Goal: Information Seeking & Learning: Learn about a topic

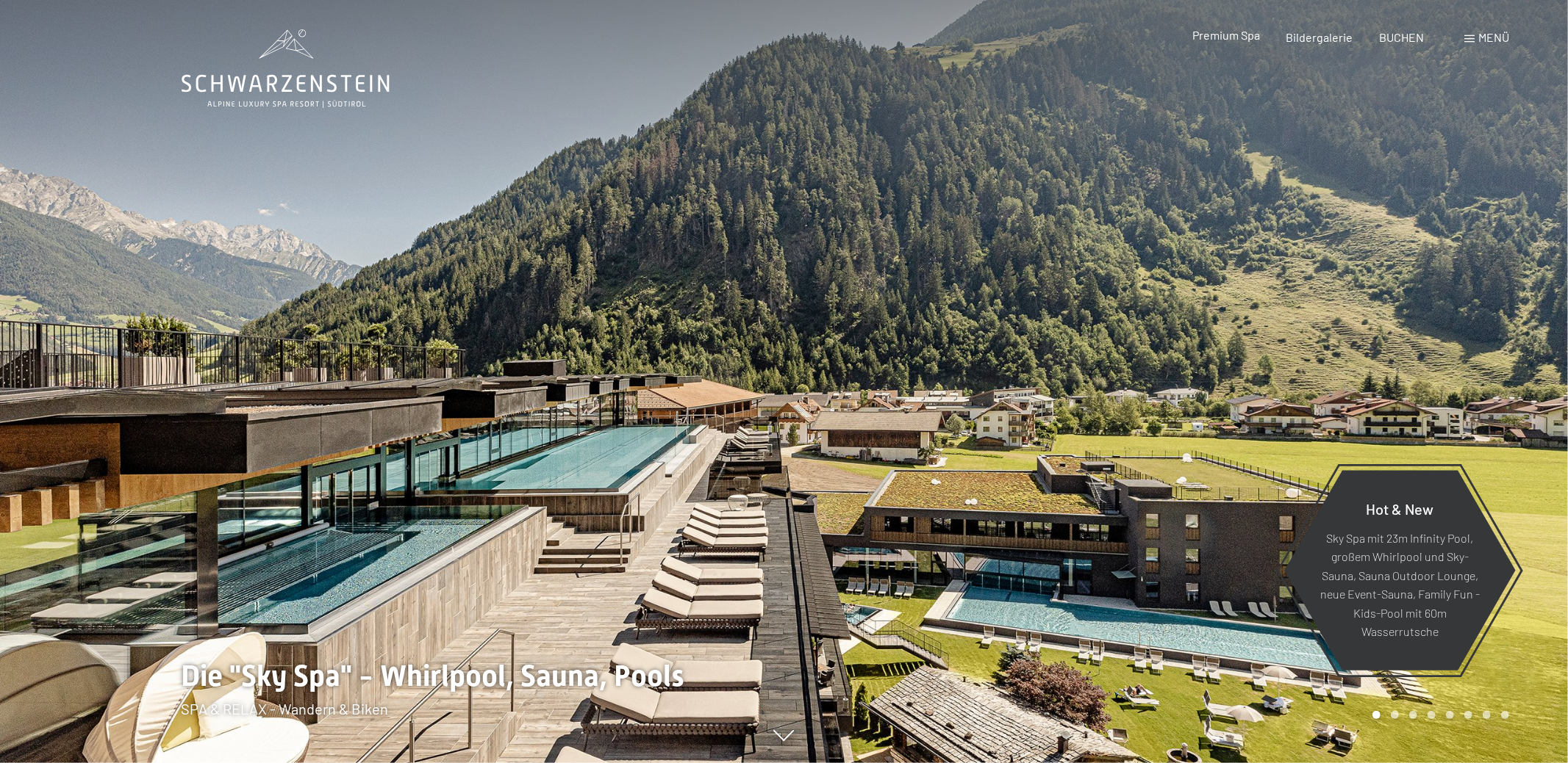
click at [1219, 35] on span "Premium Spa" at bounding box center [1226, 35] width 68 height 14
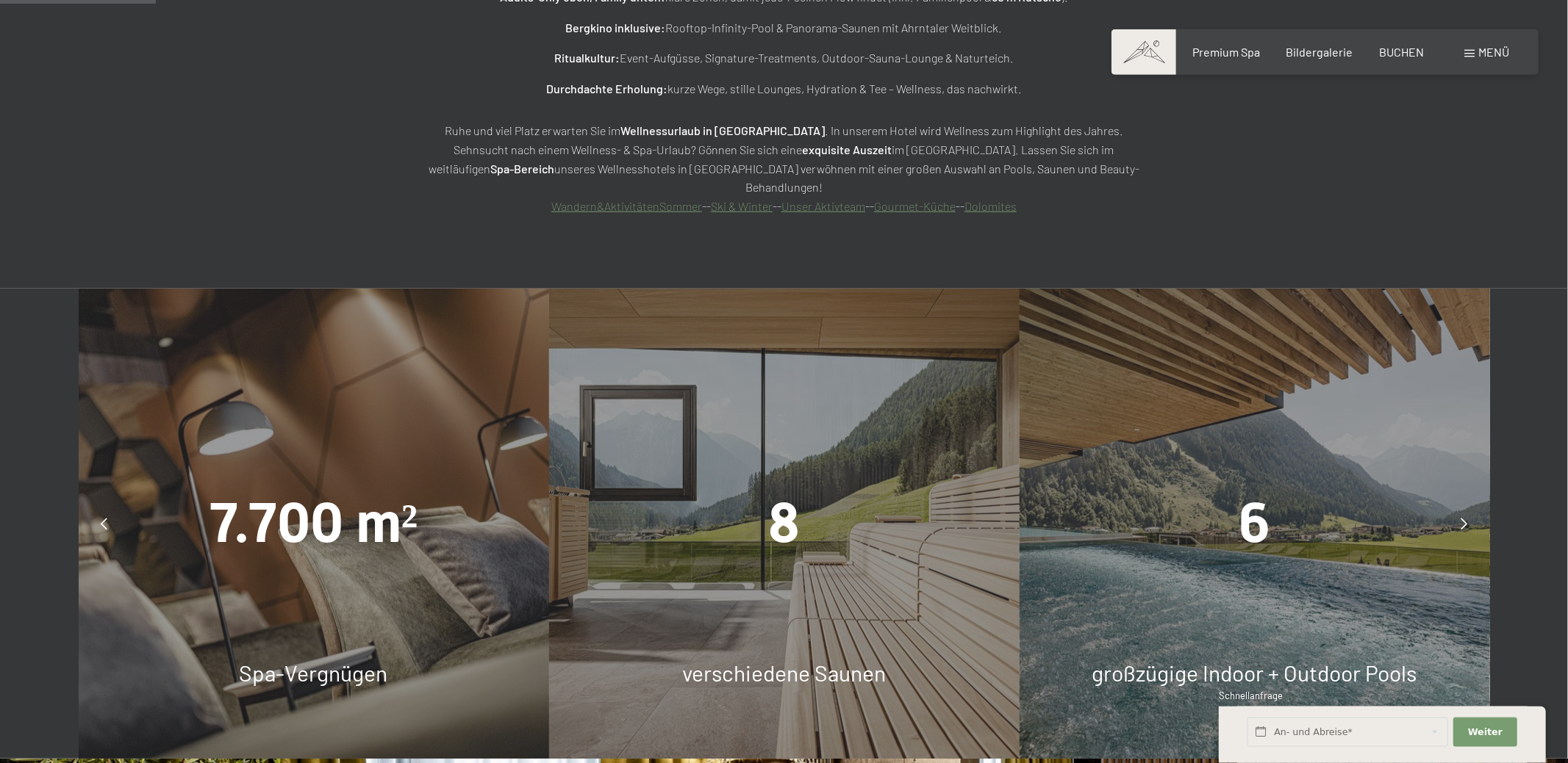
scroll to position [1235, 0]
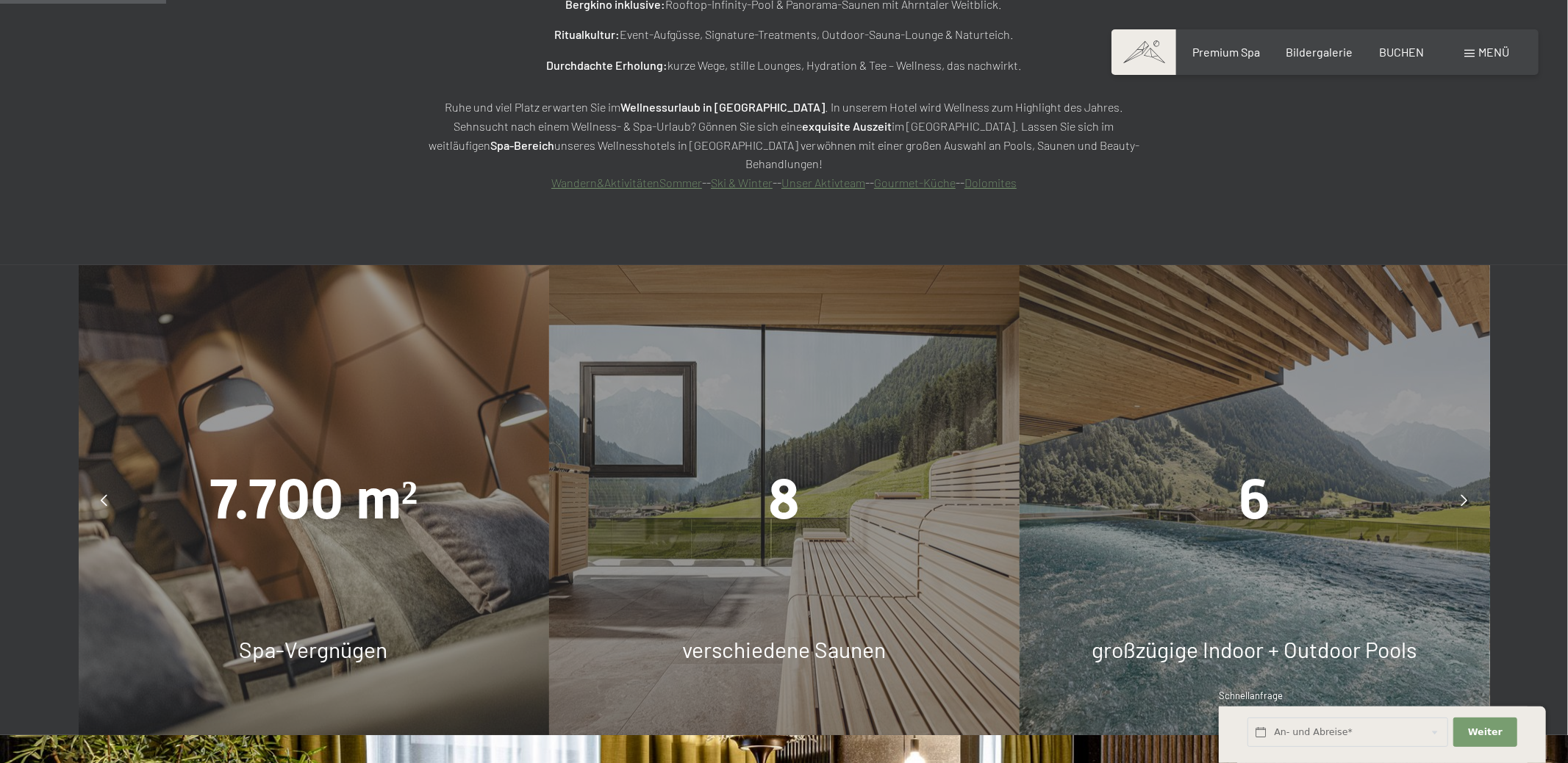
click at [834, 176] on link "Unser Aktivteam" at bounding box center [822, 182] width 83 height 14
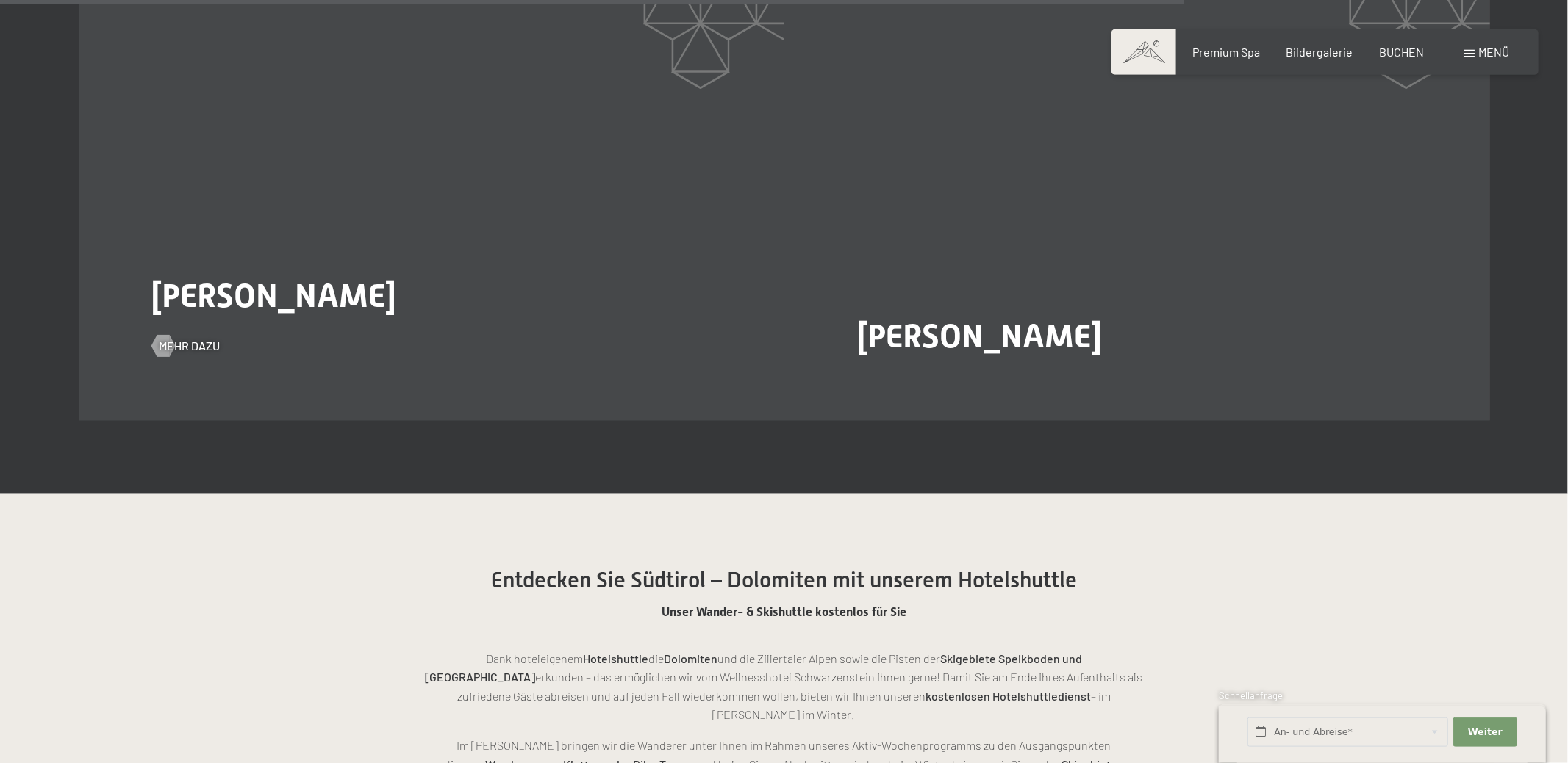
scroll to position [3317, 0]
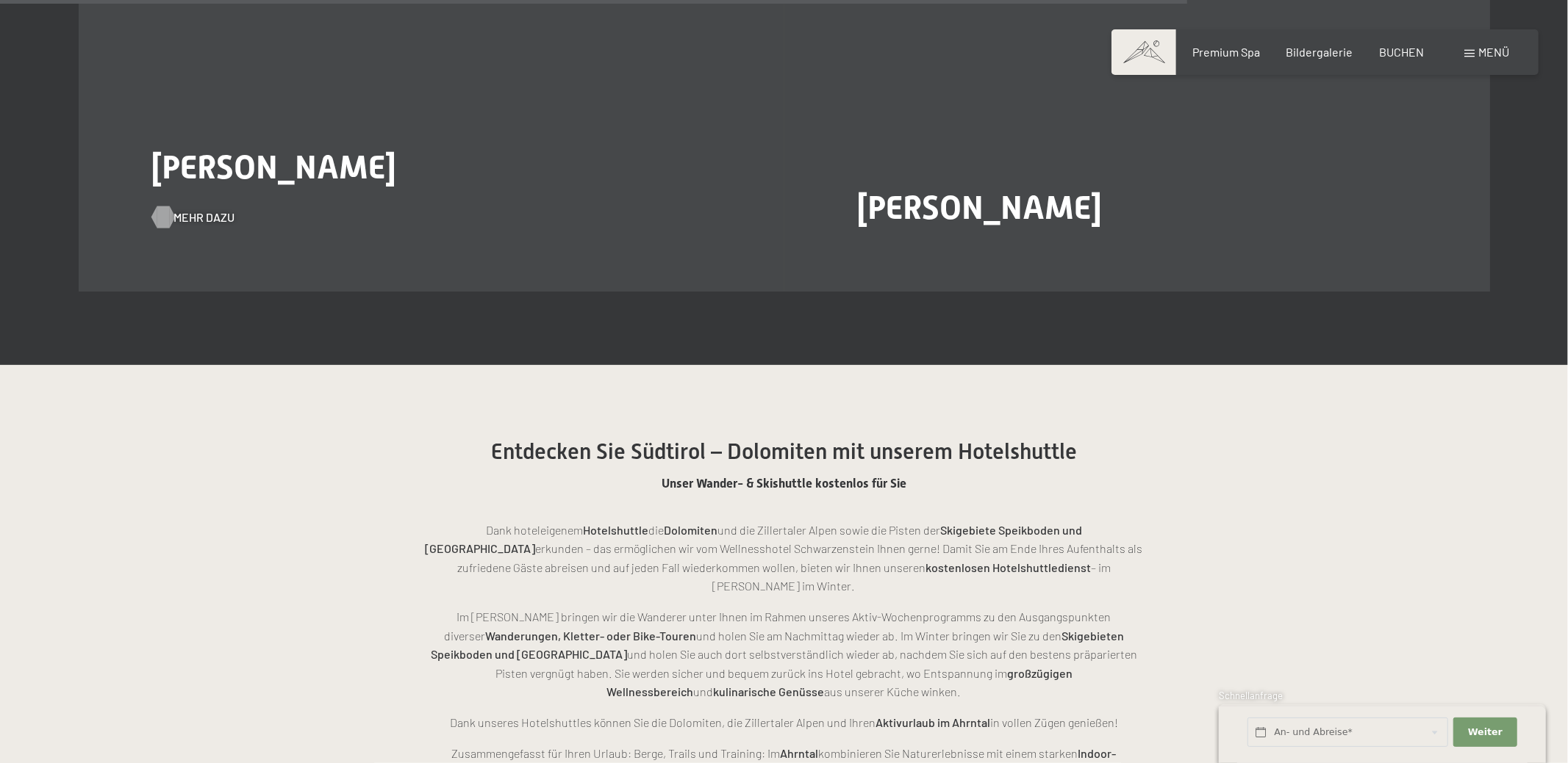
click at [188, 210] on span "Mehr dazu" at bounding box center [204, 218] width 61 height 16
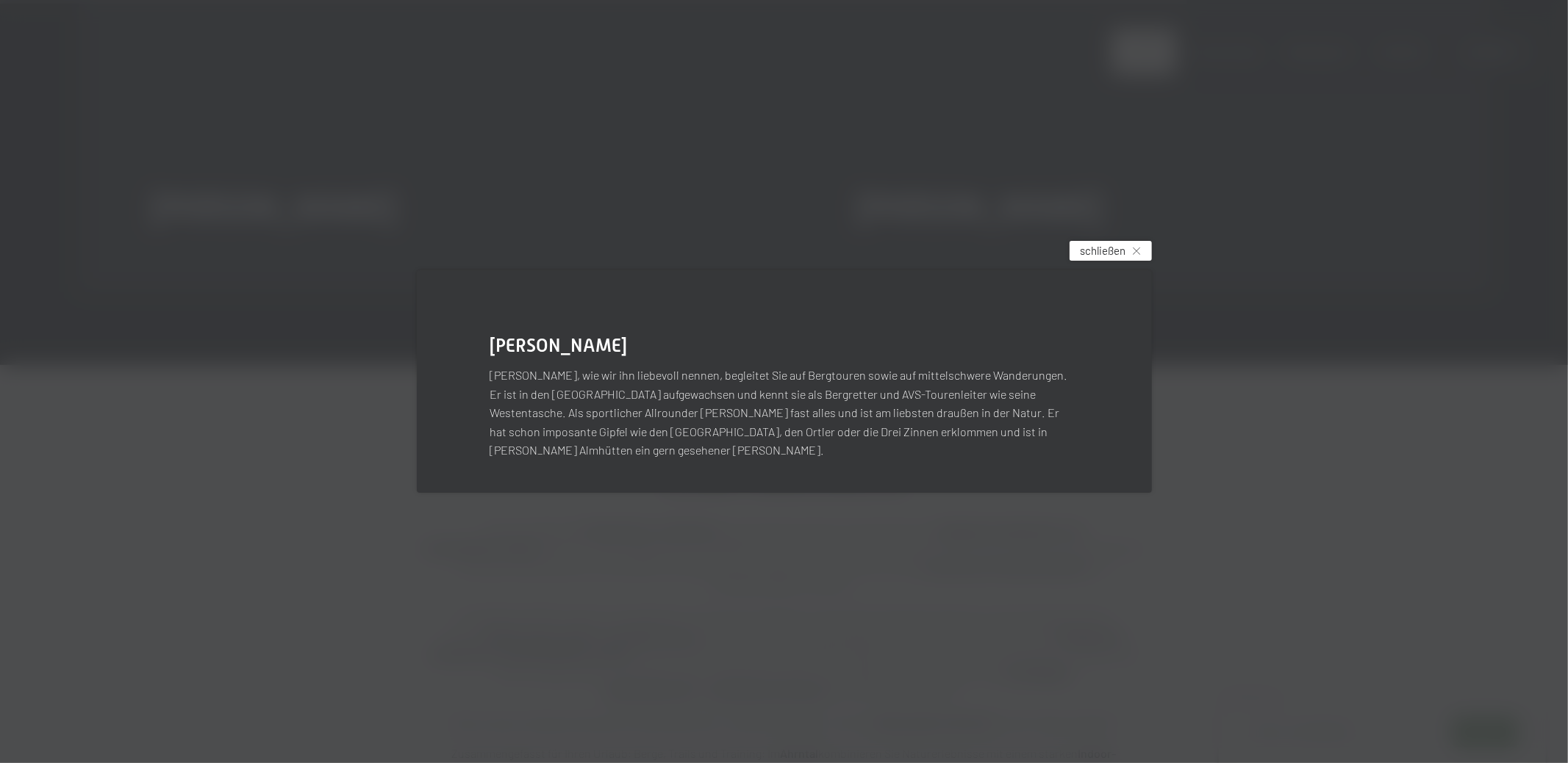
click at [1104, 258] on span "schließen" at bounding box center [1103, 251] width 46 height 15
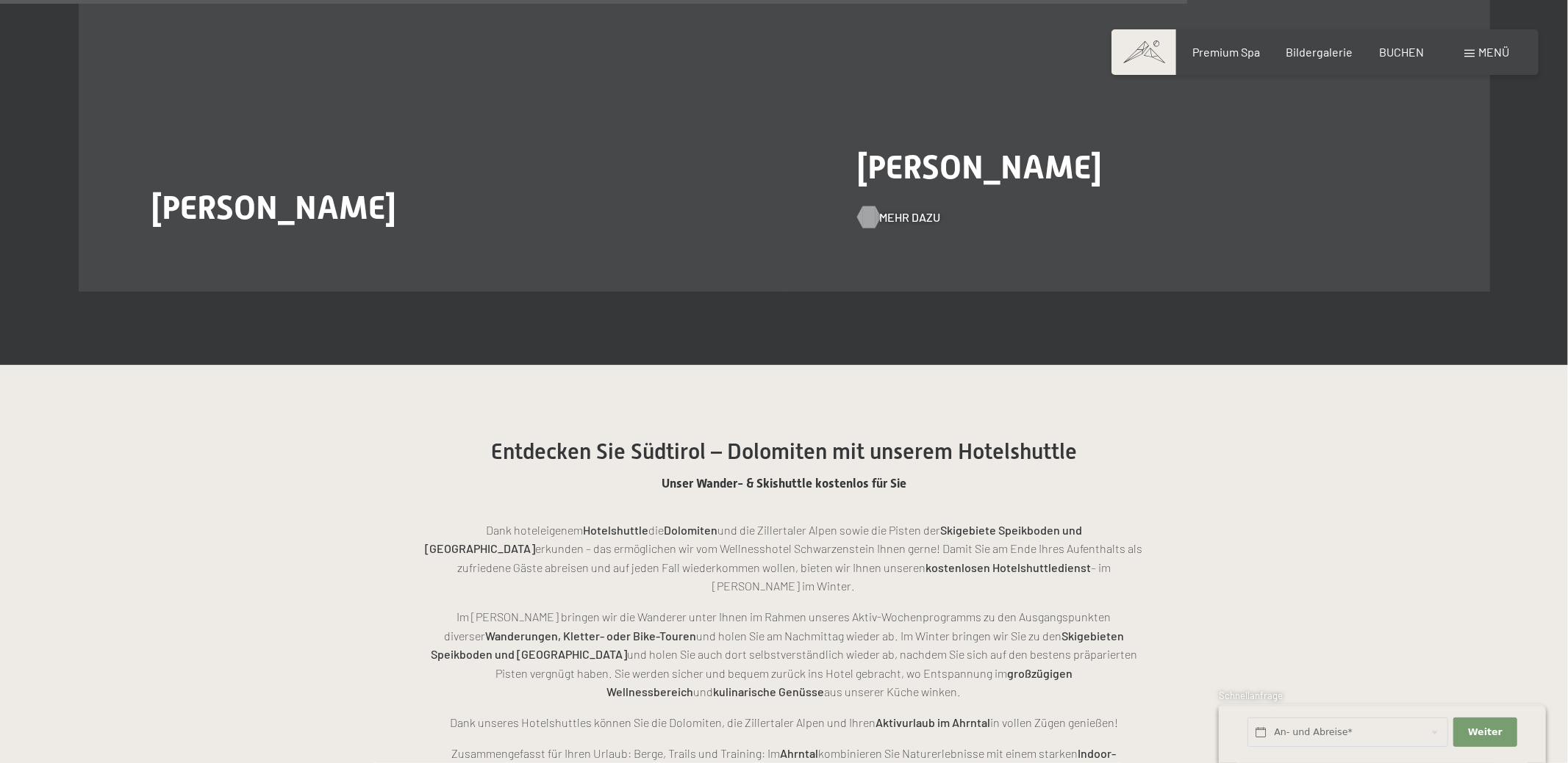
click at [901, 210] on span "Mehr dazu" at bounding box center [910, 218] width 61 height 16
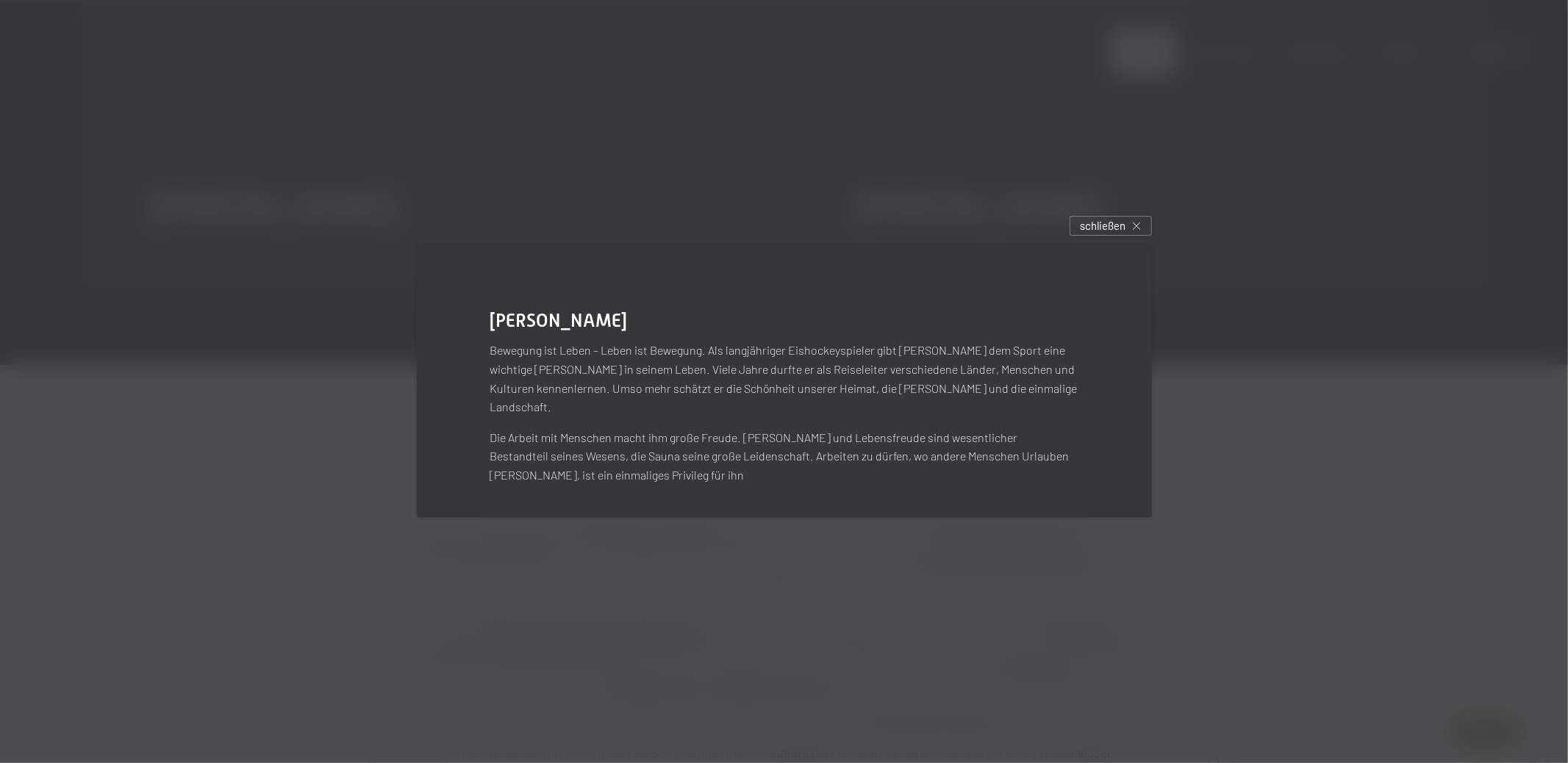
scroll to position [3316, 0]
click at [1113, 228] on div "schließen" at bounding box center [1111, 226] width 83 height 20
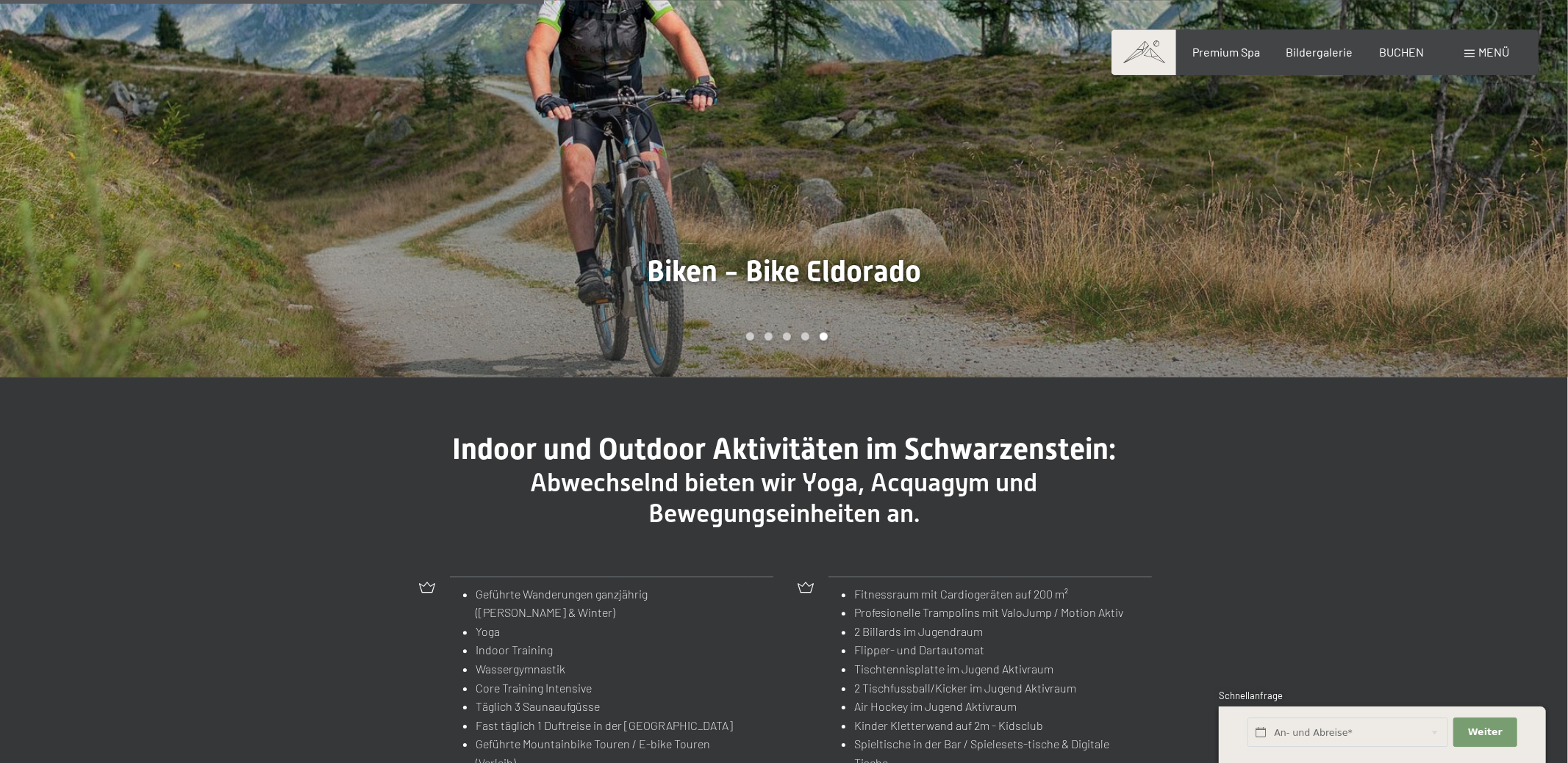
scroll to position [1234, 0]
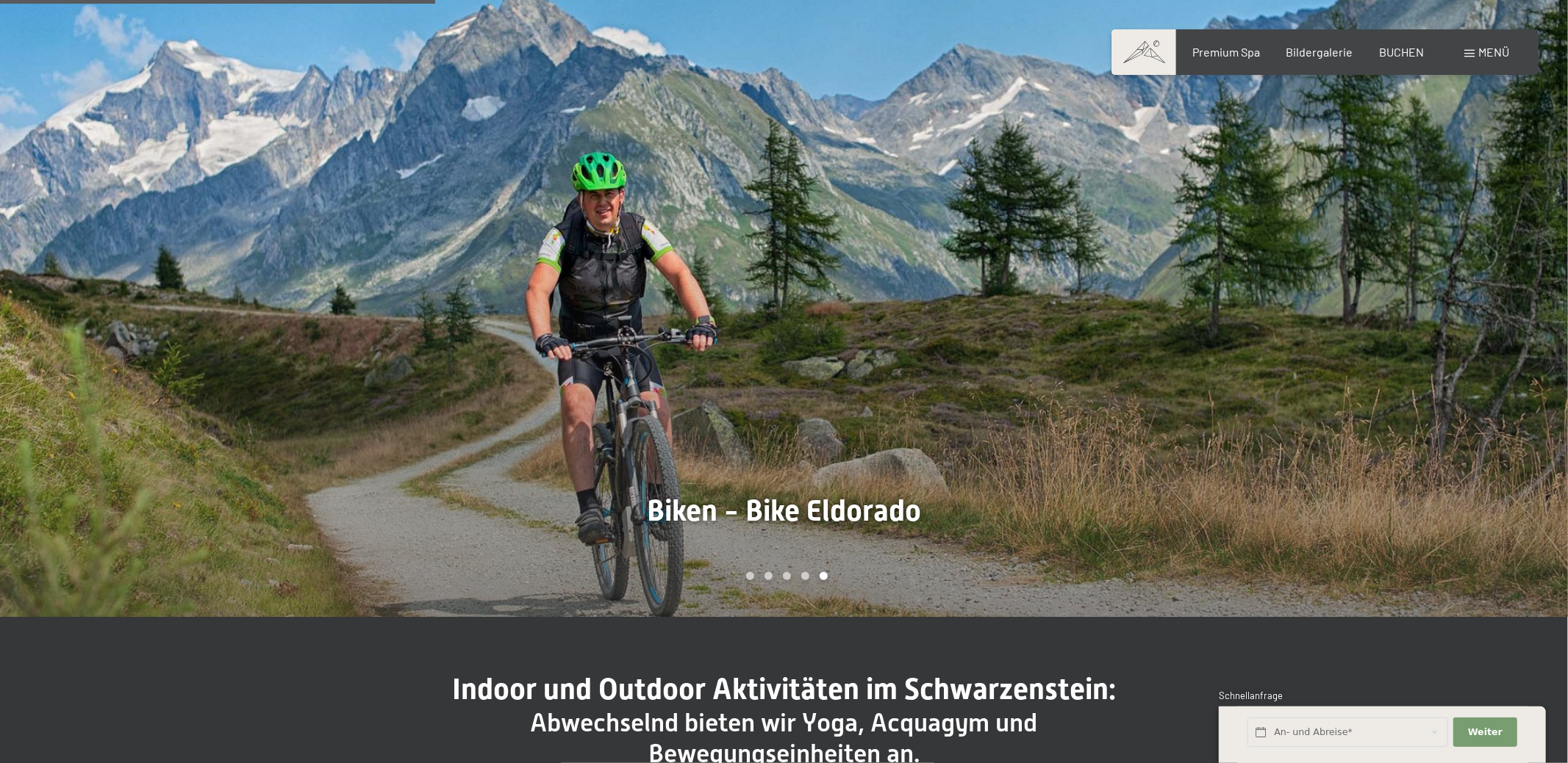
click at [1465, 52] on span at bounding box center [1469, 54] width 10 height 7
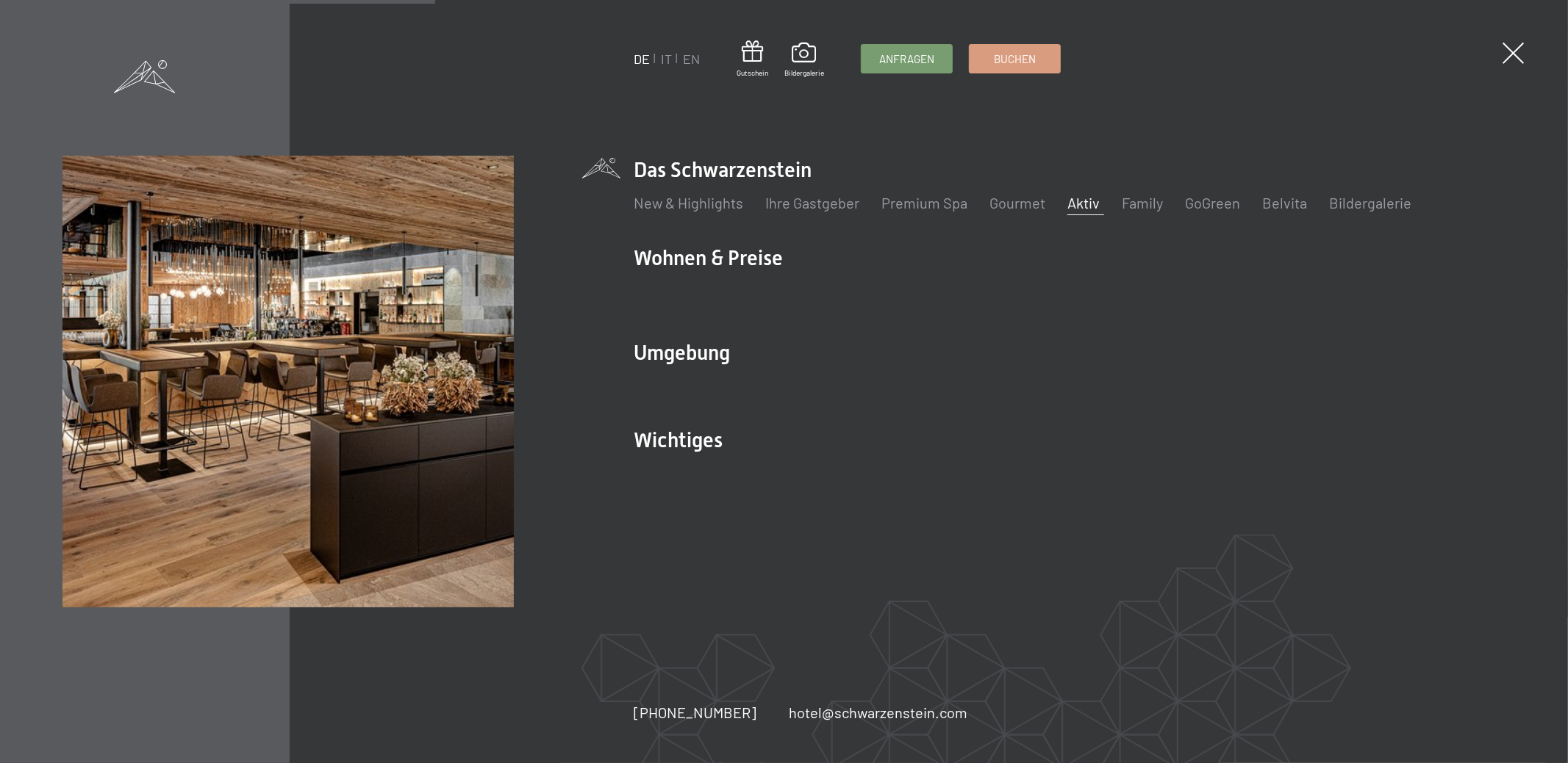
click at [676, 165] on li "Das Schwarzenstein New & Highlights Ihre Gastgeber Premium Spa Gourmet Aktiv Wo…" at bounding box center [1069, 192] width 871 height 73
click at [667, 204] on link "New & Highlights" at bounding box center [688, 203] width 109 height 18
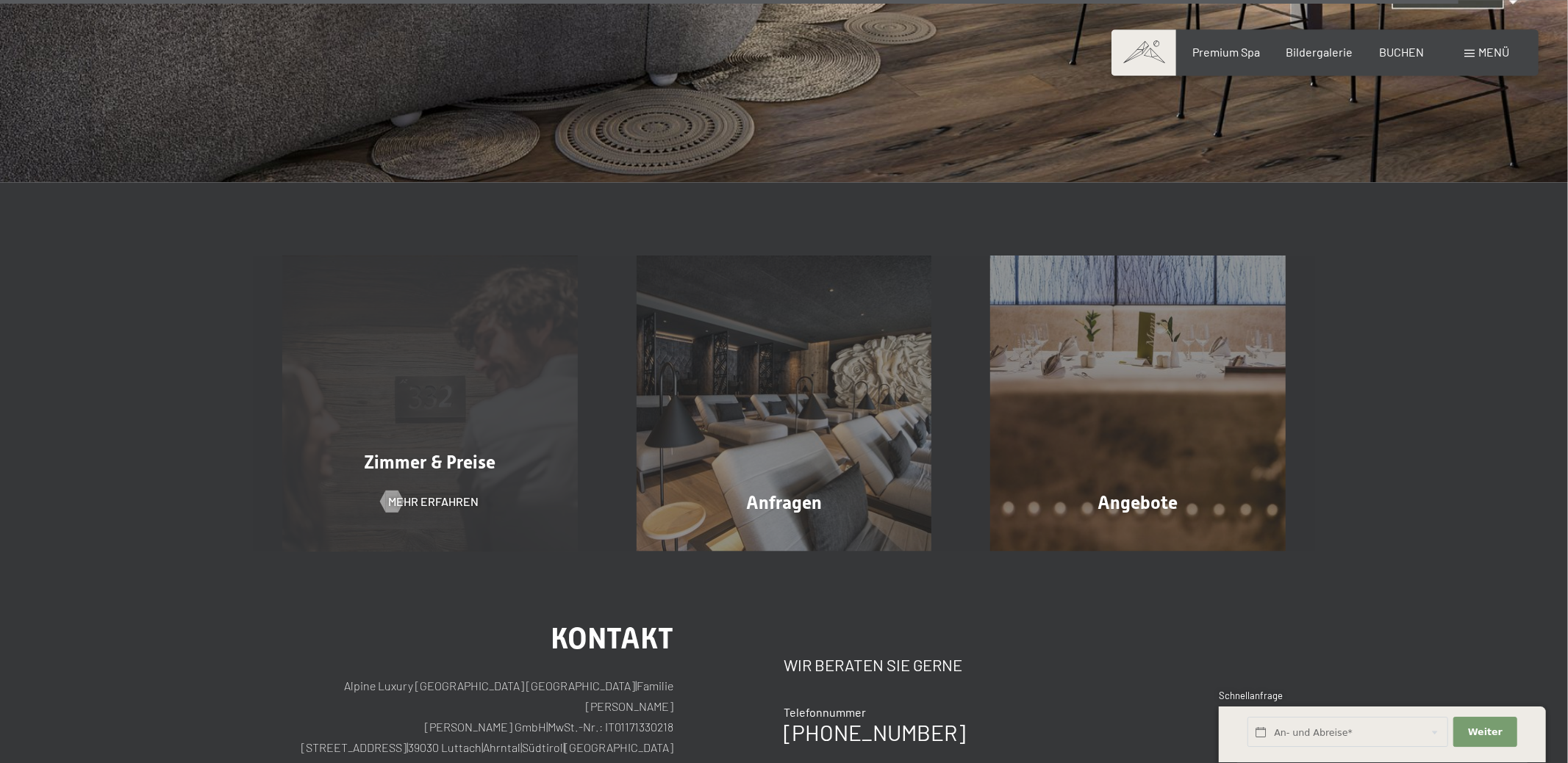
scroll to position [6865, 0]
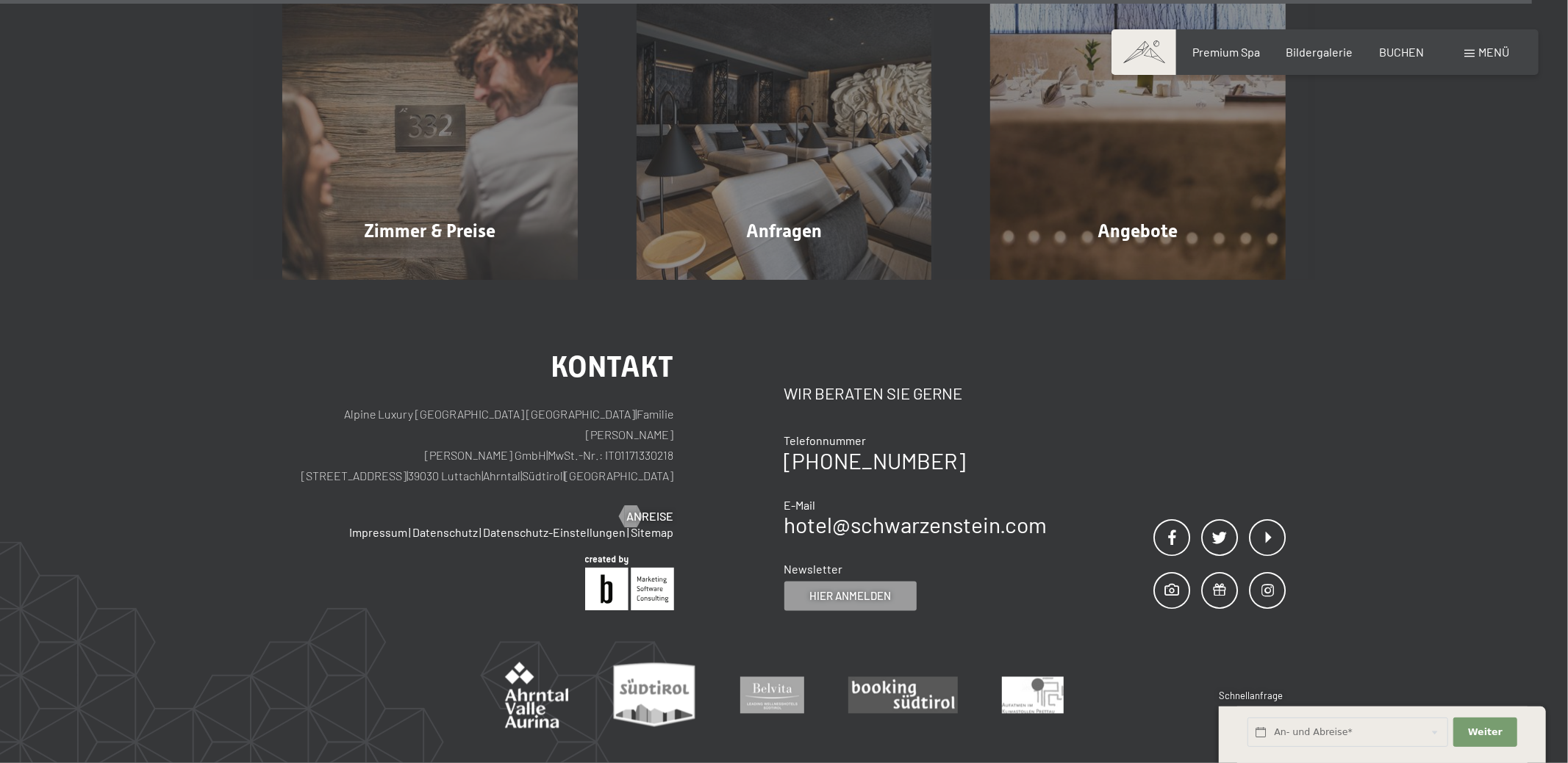
click at [1471, 52] on span at bounding box center [1469, 54] width 10 height 7
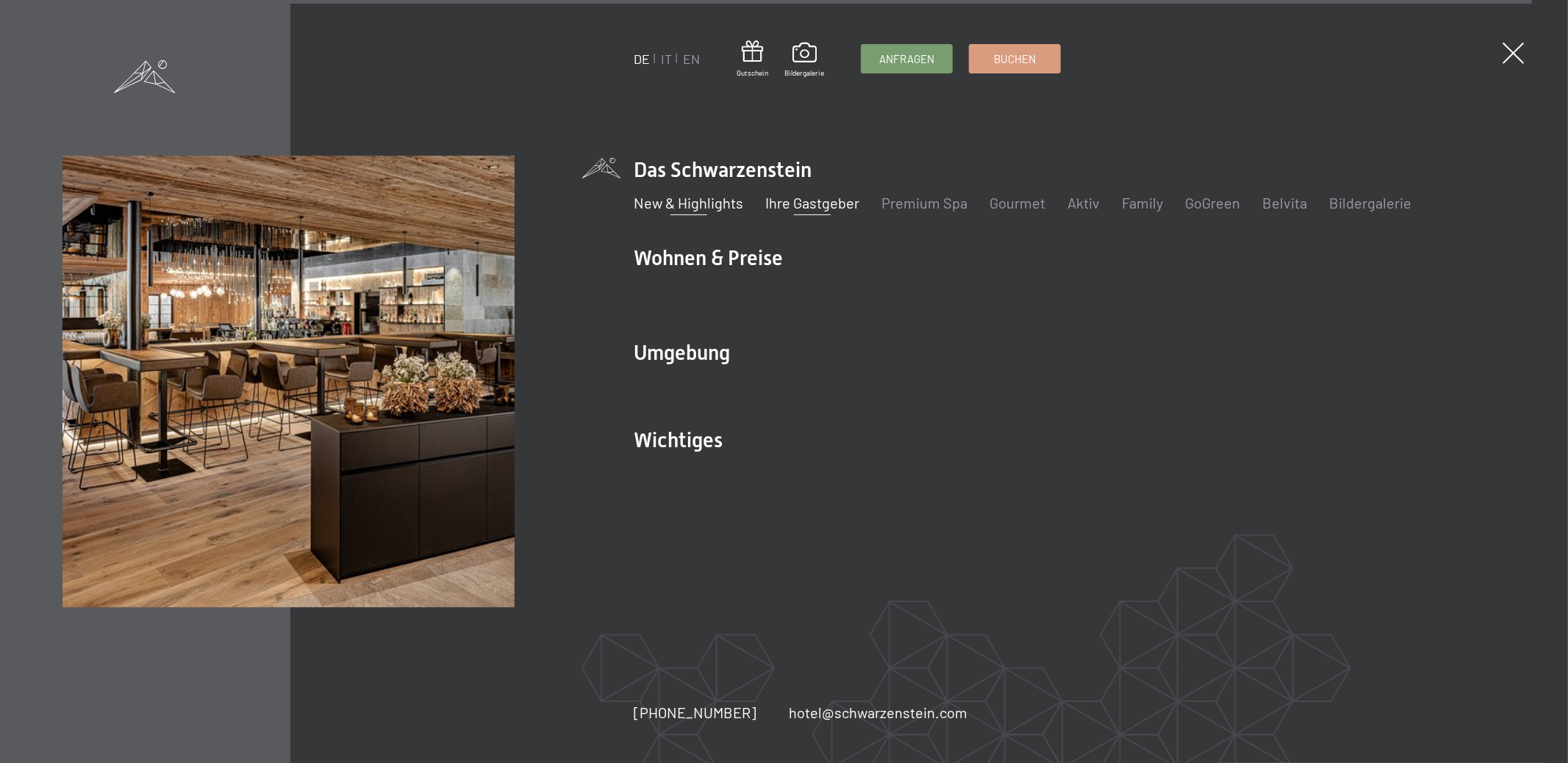
click at [802, 201] on link "Ihre Gastgeber" at bounding box center [811, 203] width 94 height 18
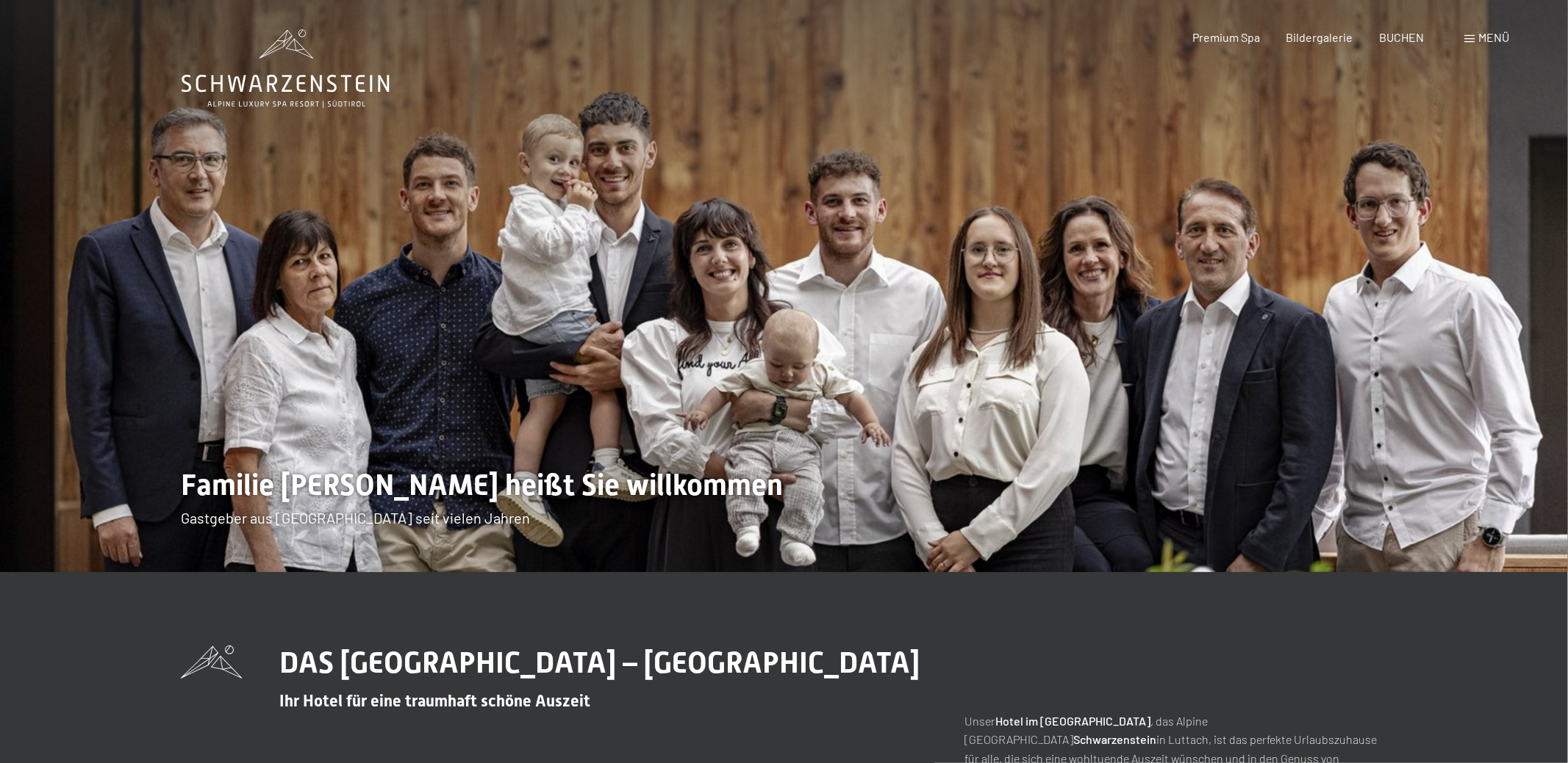
click at [960, 671] on div "DAS [GEOGRAPHIC_DATA] – [GEOGRAPHIC_DATA] für eine traumhaft schöne Auszeit Uns…" at bounding box center [784, 745] width 1206 height 198
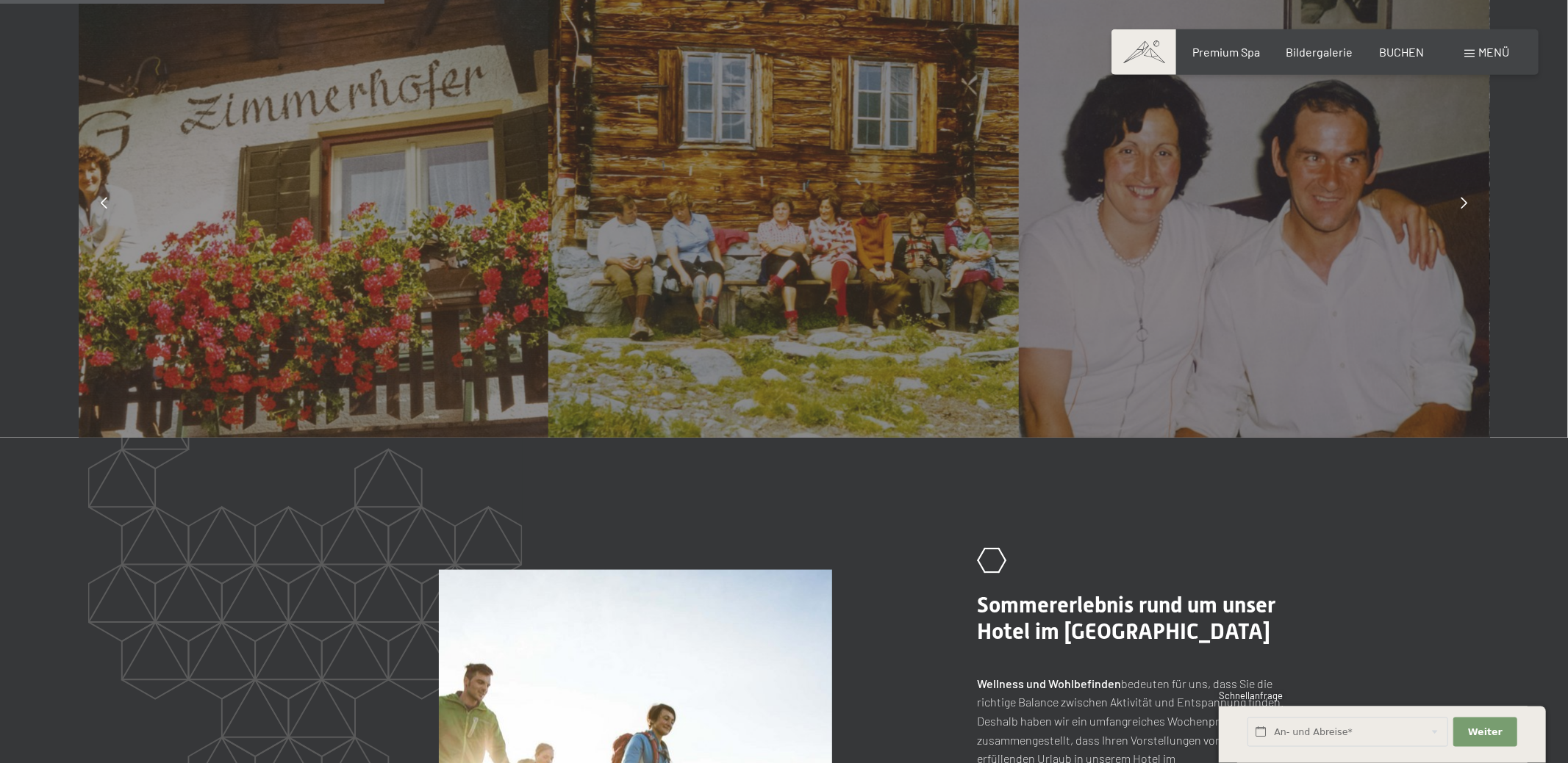
scroll to position [1235, 0]
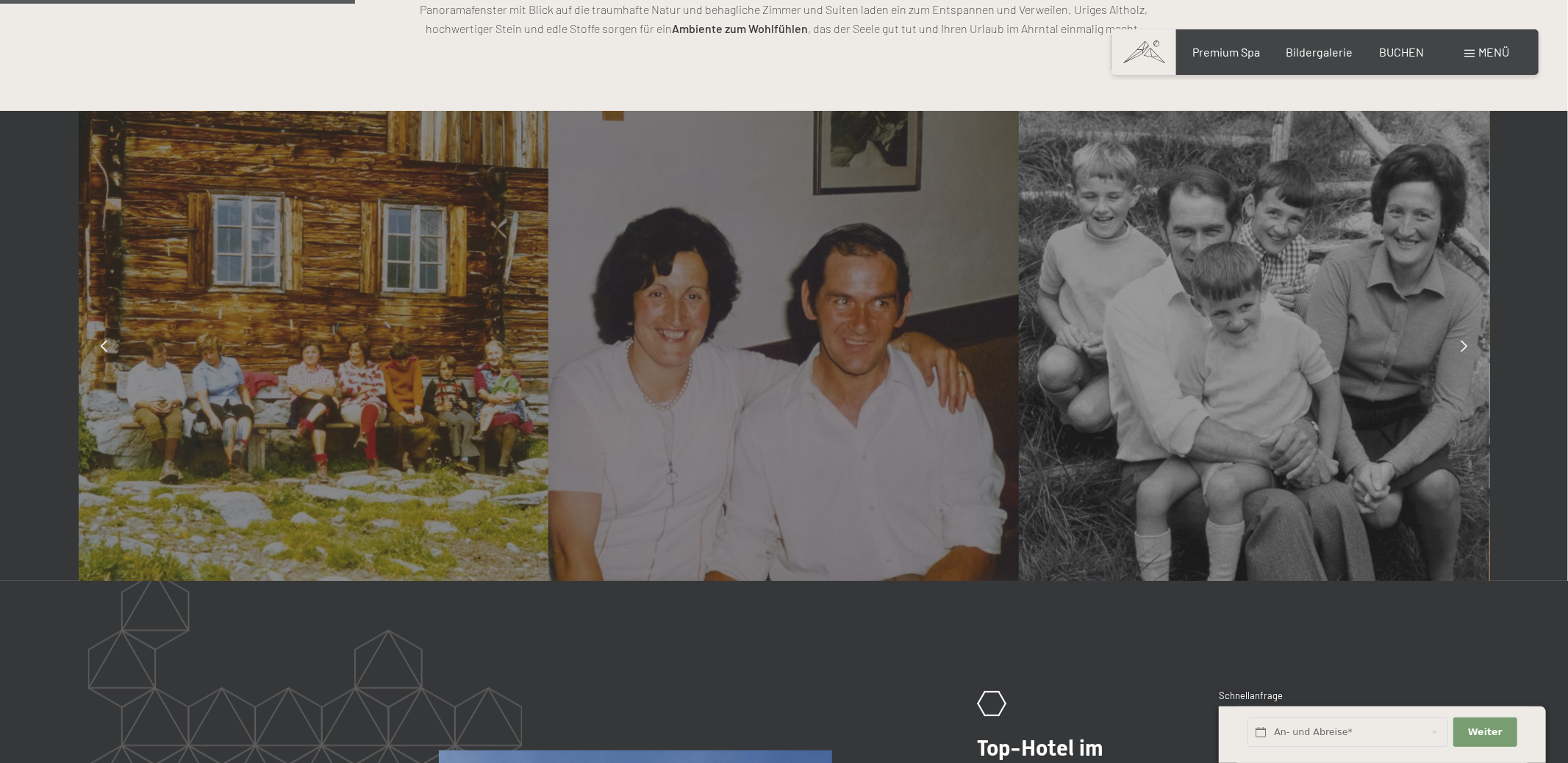
click at [1454, 348] on div at bounding box center [1464, 346] width 37 height 37
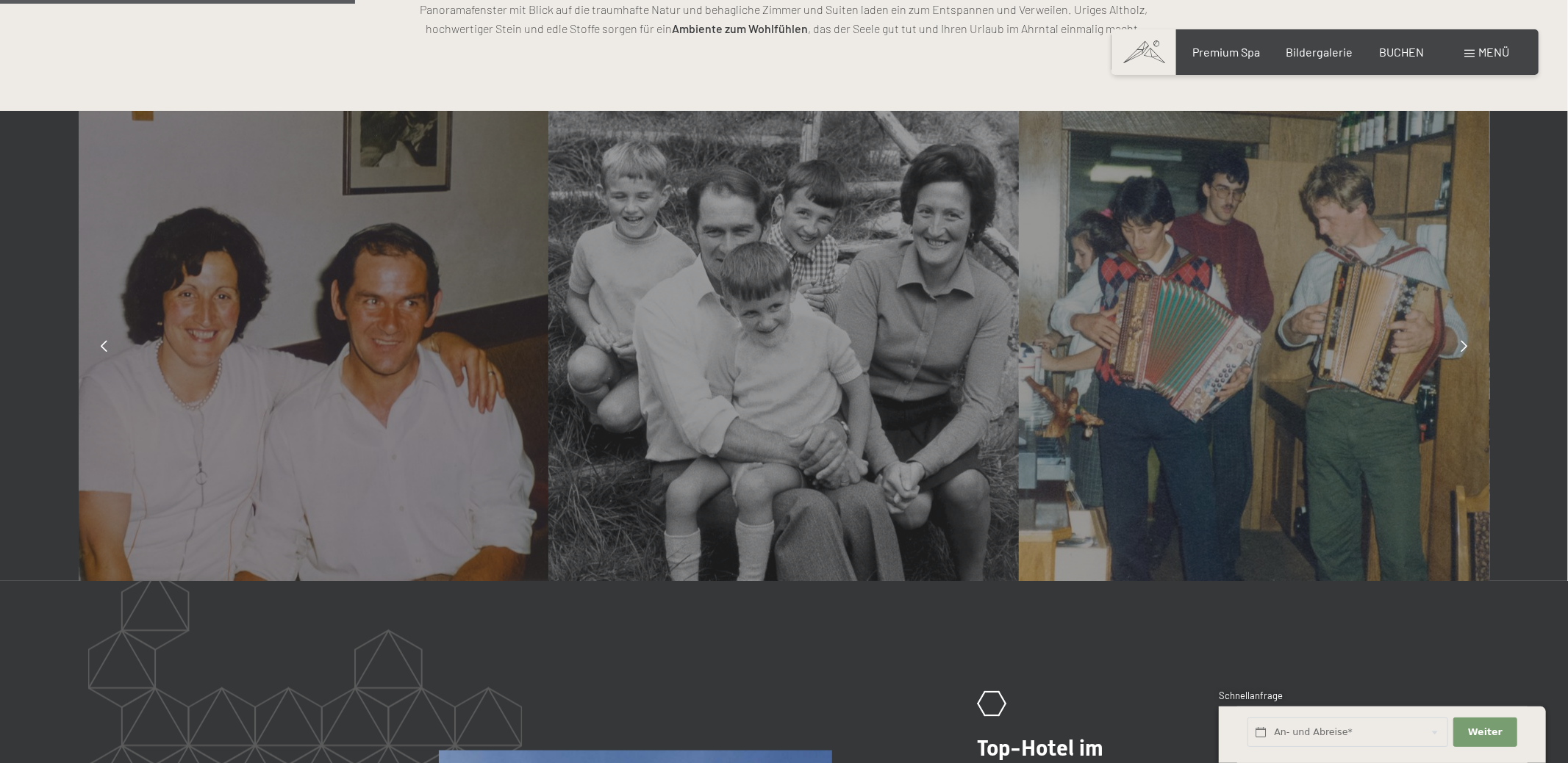
click at [1454, 348] on div at bounding box center [1464, 346] width 37 height 37
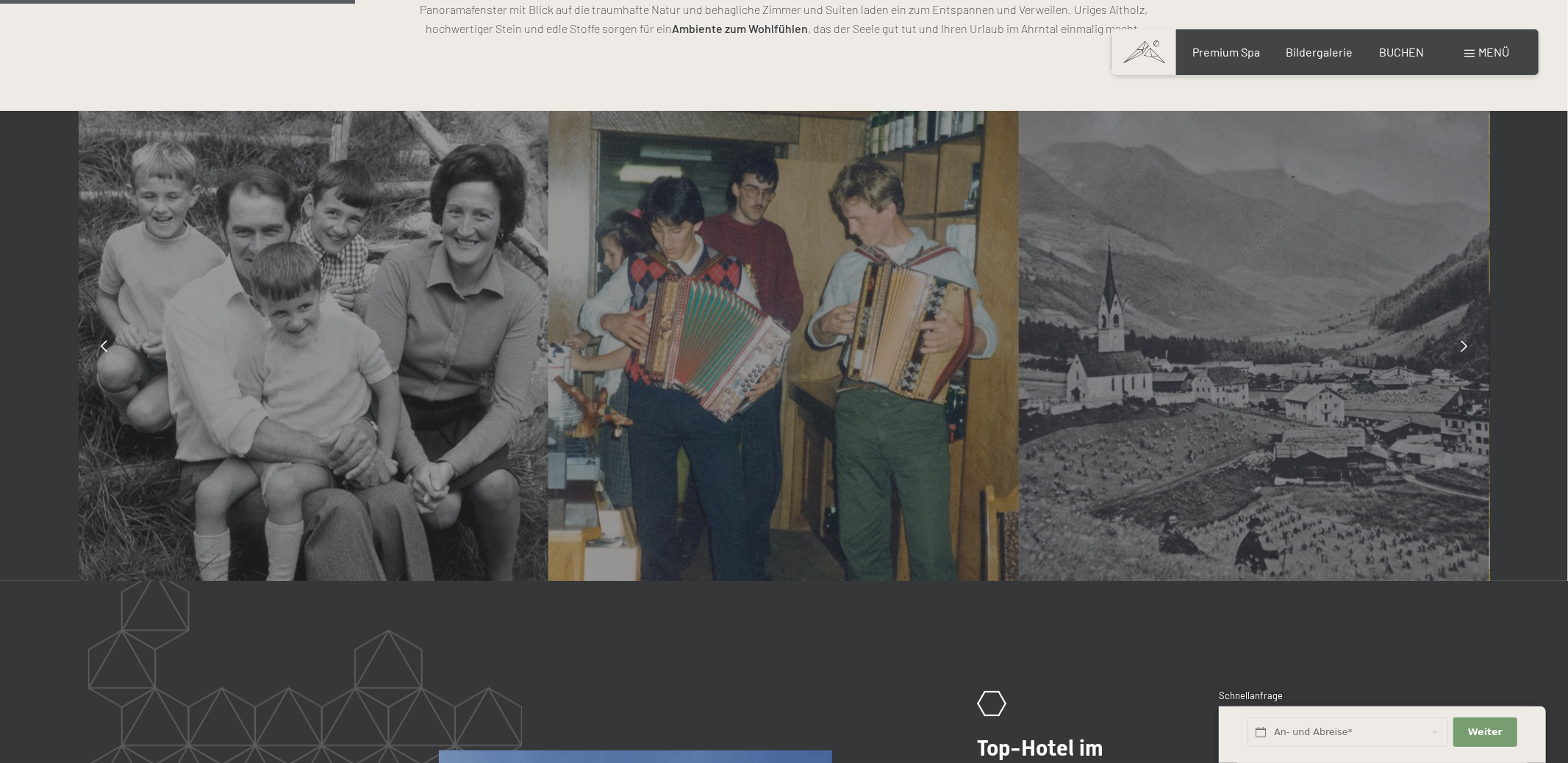
click at [1454, 348] on div at bounding box center [1464, 346] width 37 height 37
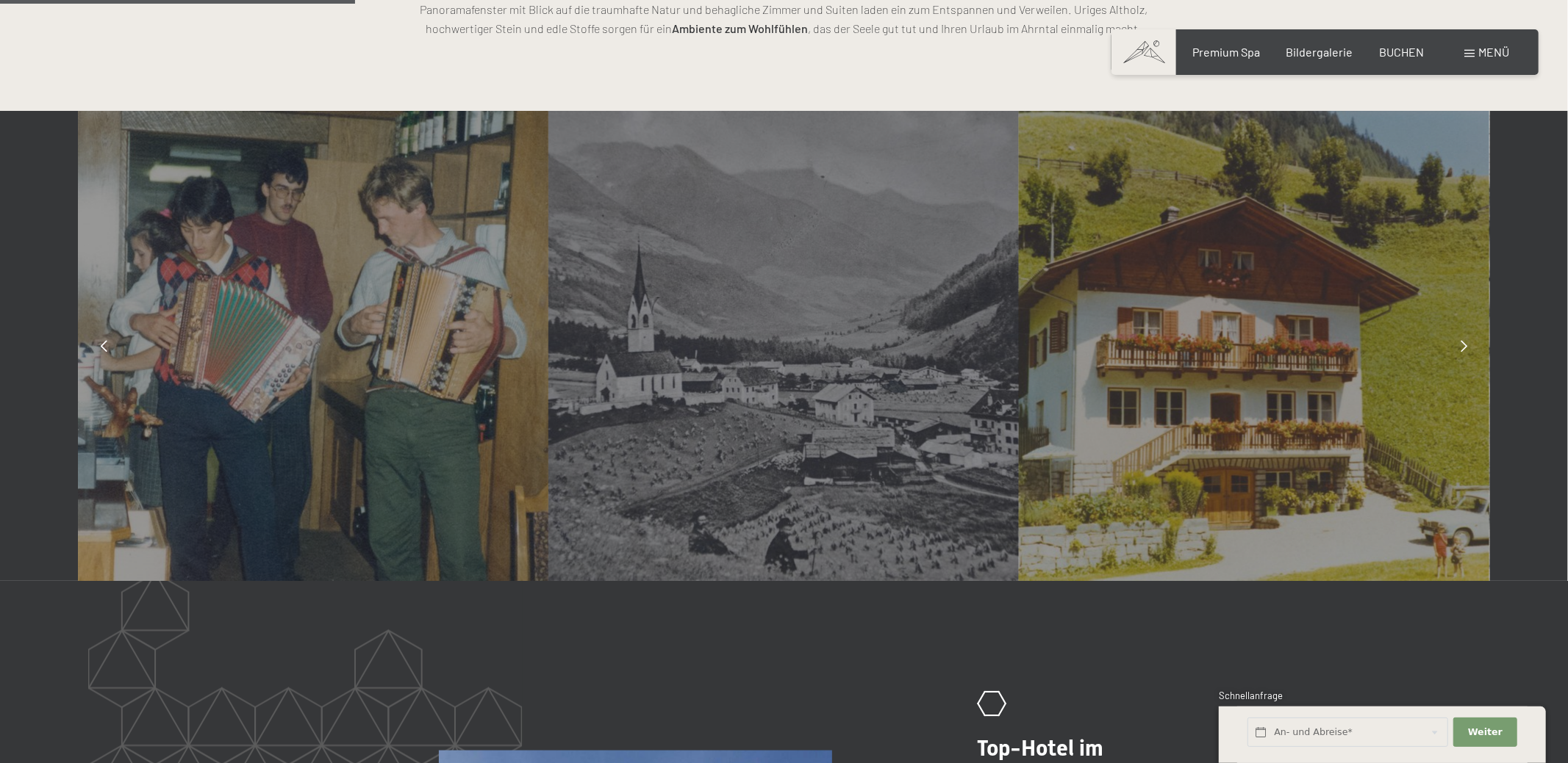
click at [1454, 348] on div at bounding box center [1464, 346] width 37 height 37
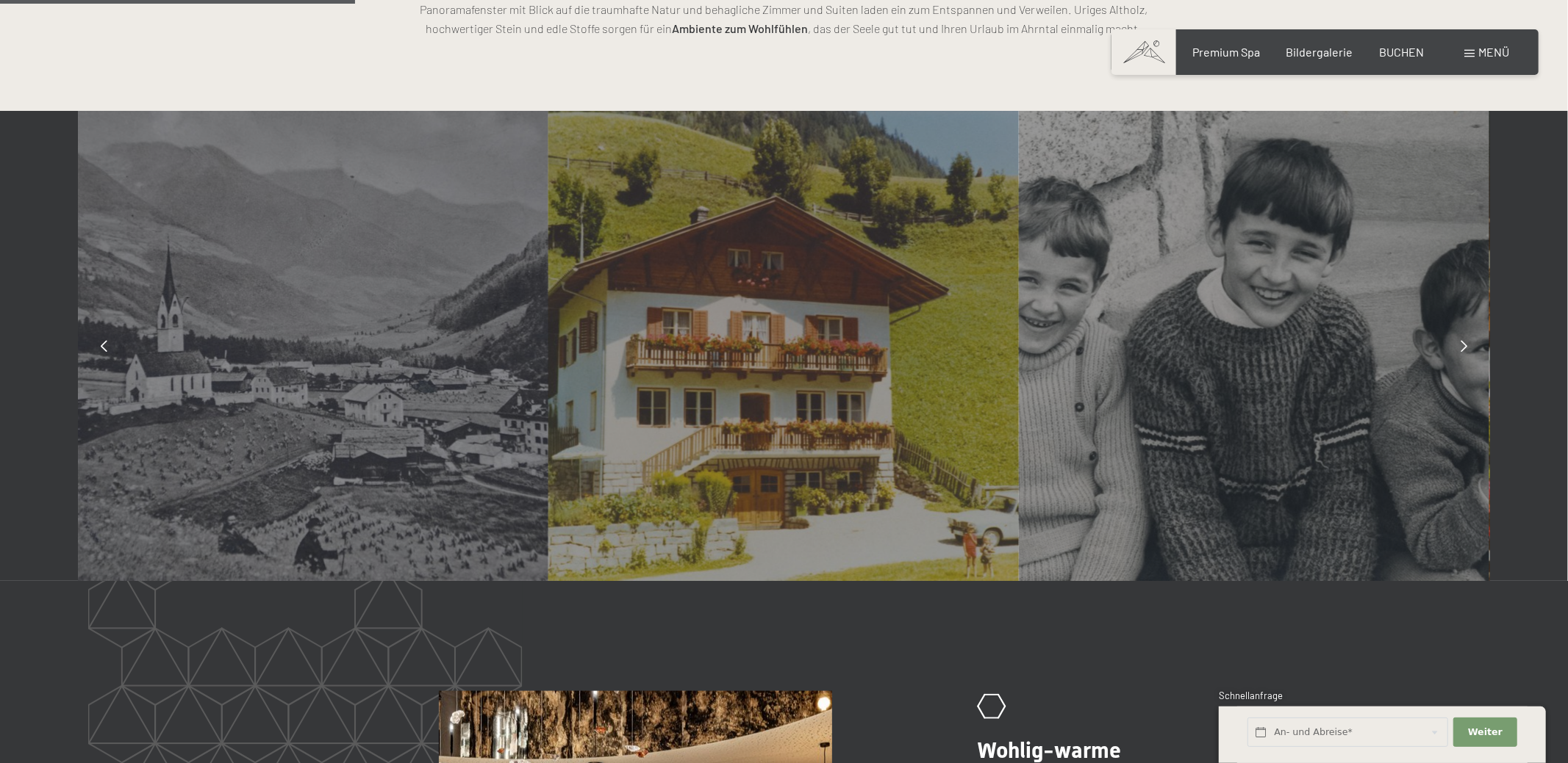
click at [1454, 348] on div at bounding box center [1464, 346] width 37 height 37
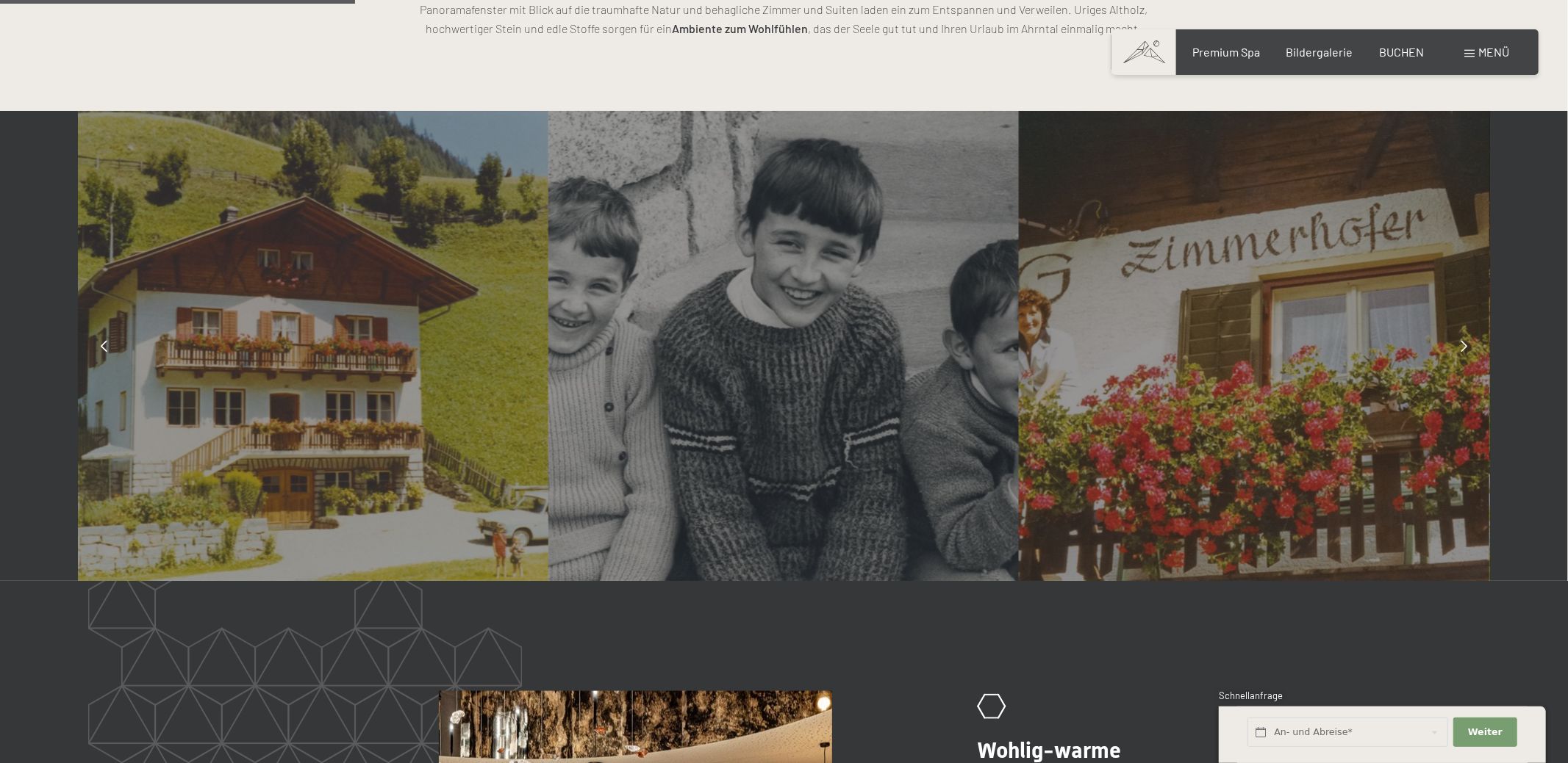
click at [1454, 348] on div at bounding box center [1464, 346] width 37 height 37
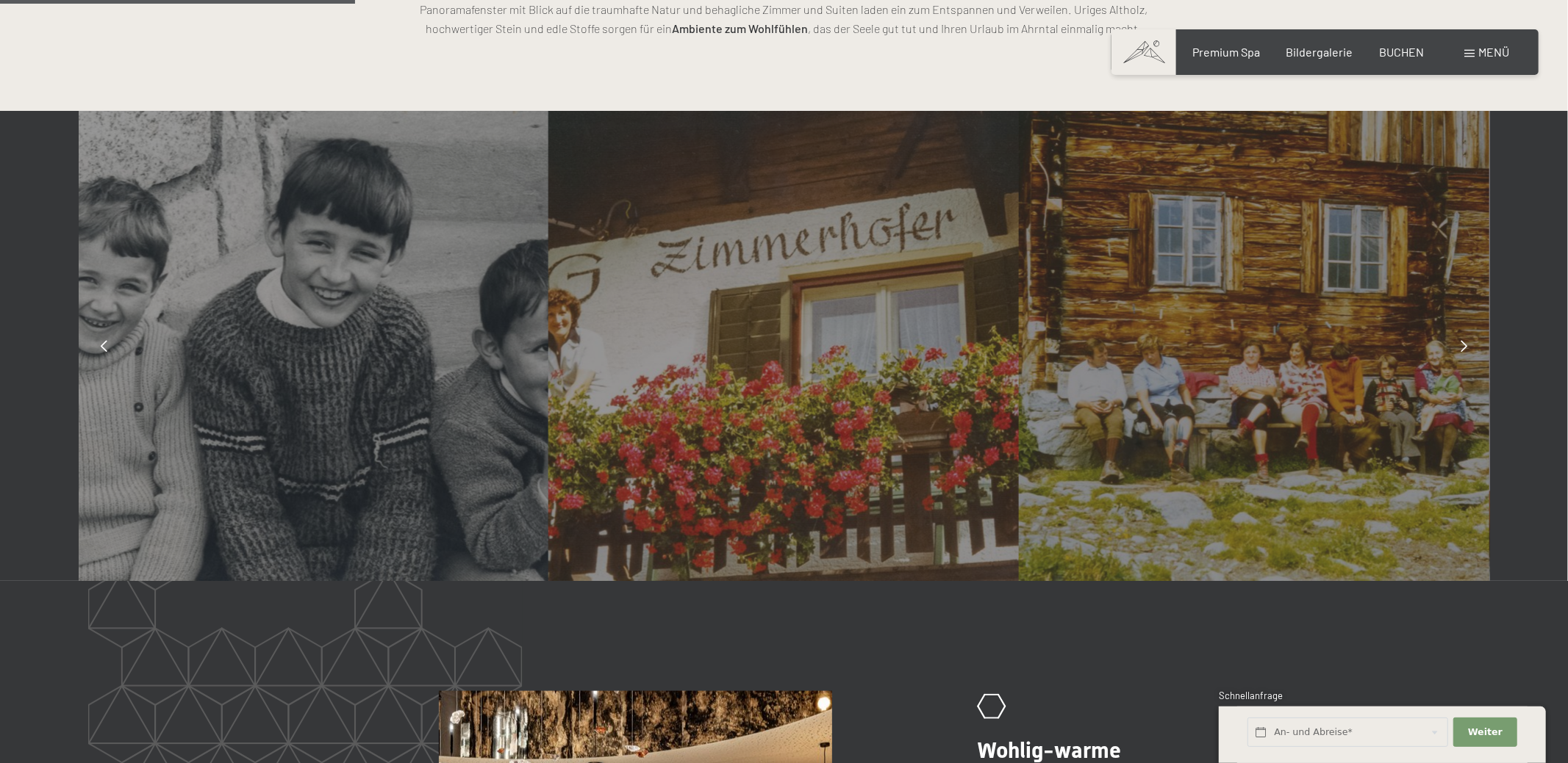
click at [1454, 348] on div at bounding box center [1464, 346] width 37 height 37
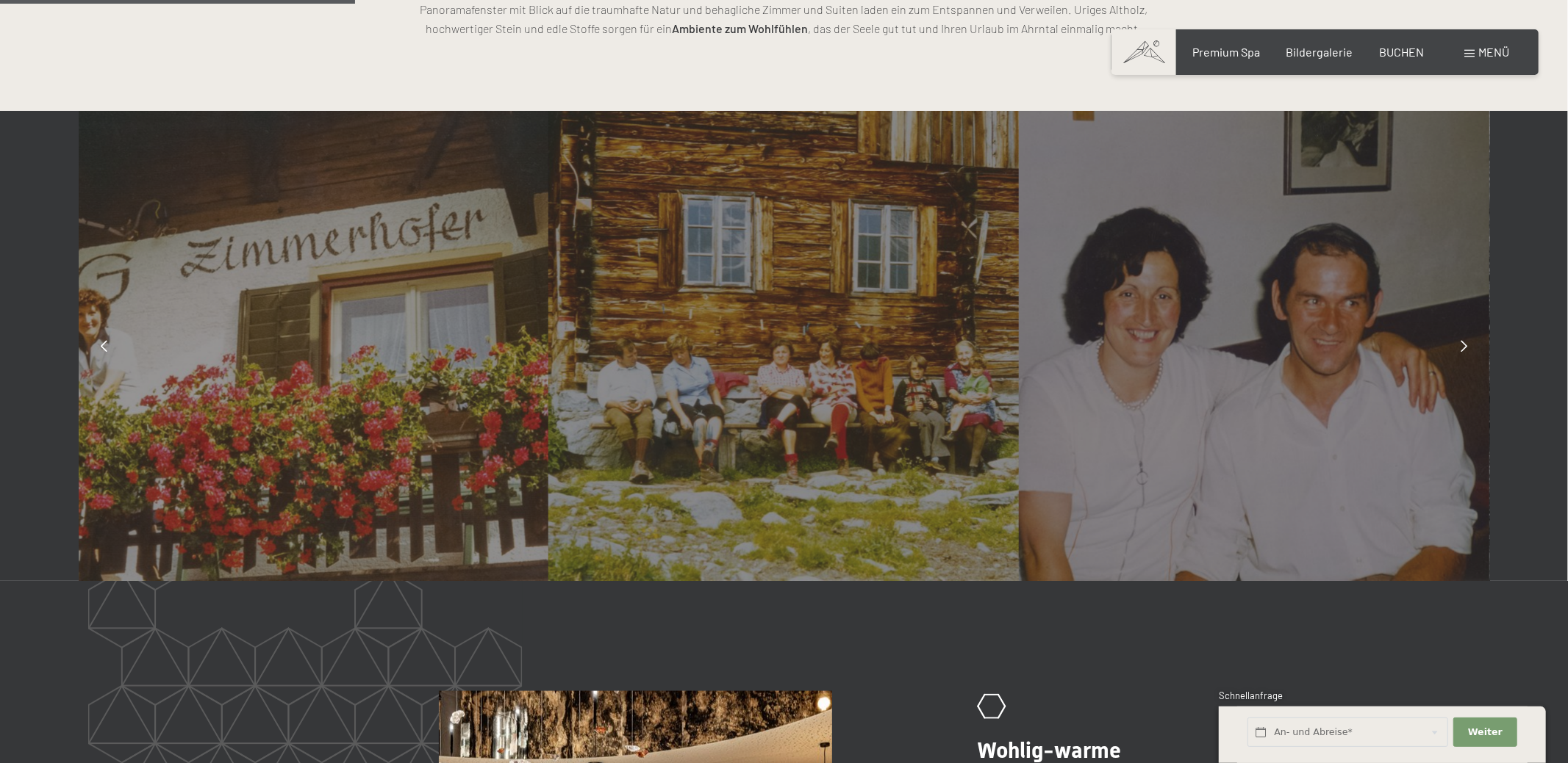
click at [1454, 348] on div at bounding box center [1464, 346] width 37 height 37
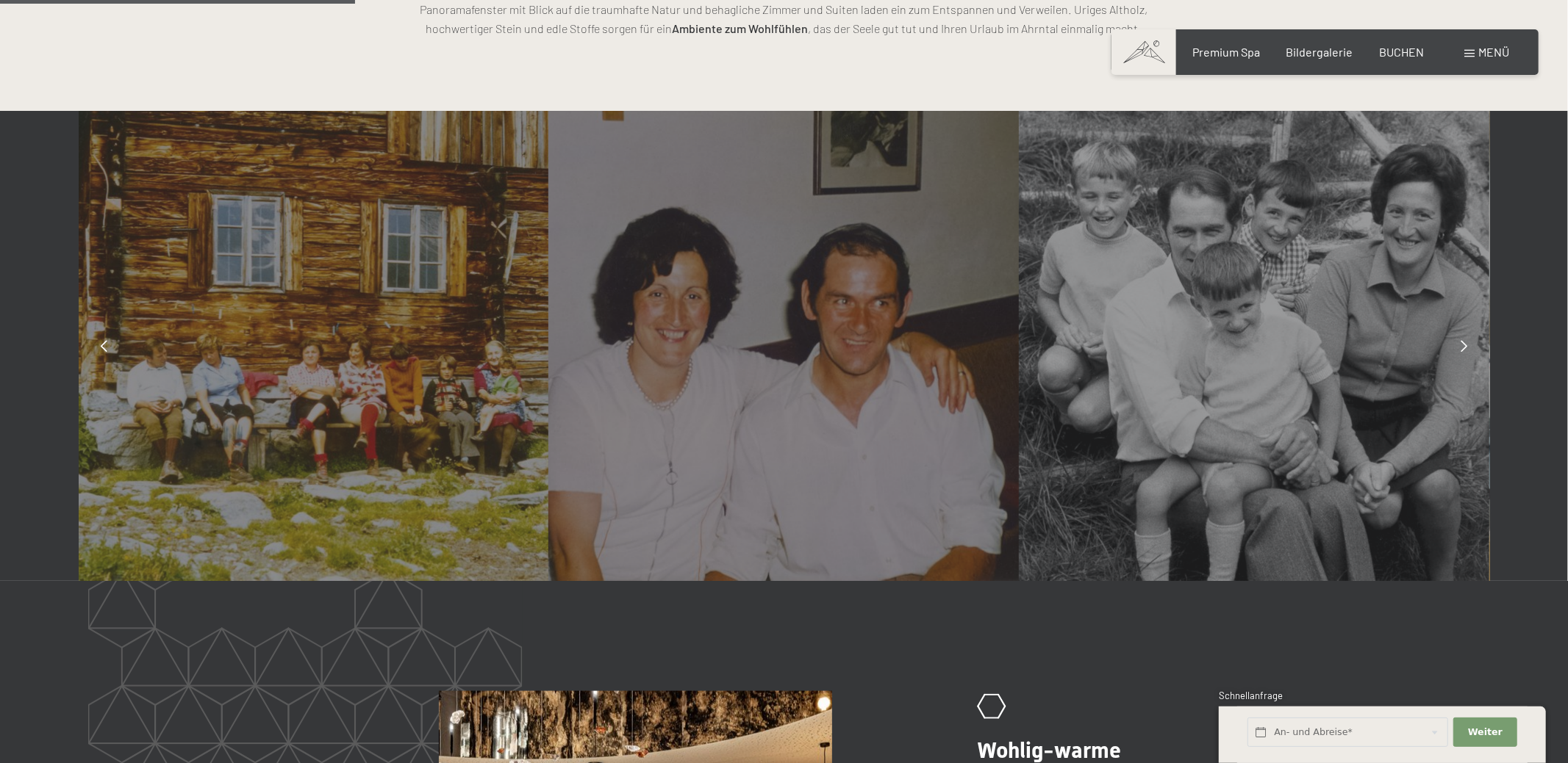
click at [1454, 348] on div at bounding box center [1464, 346] width 37 height 37
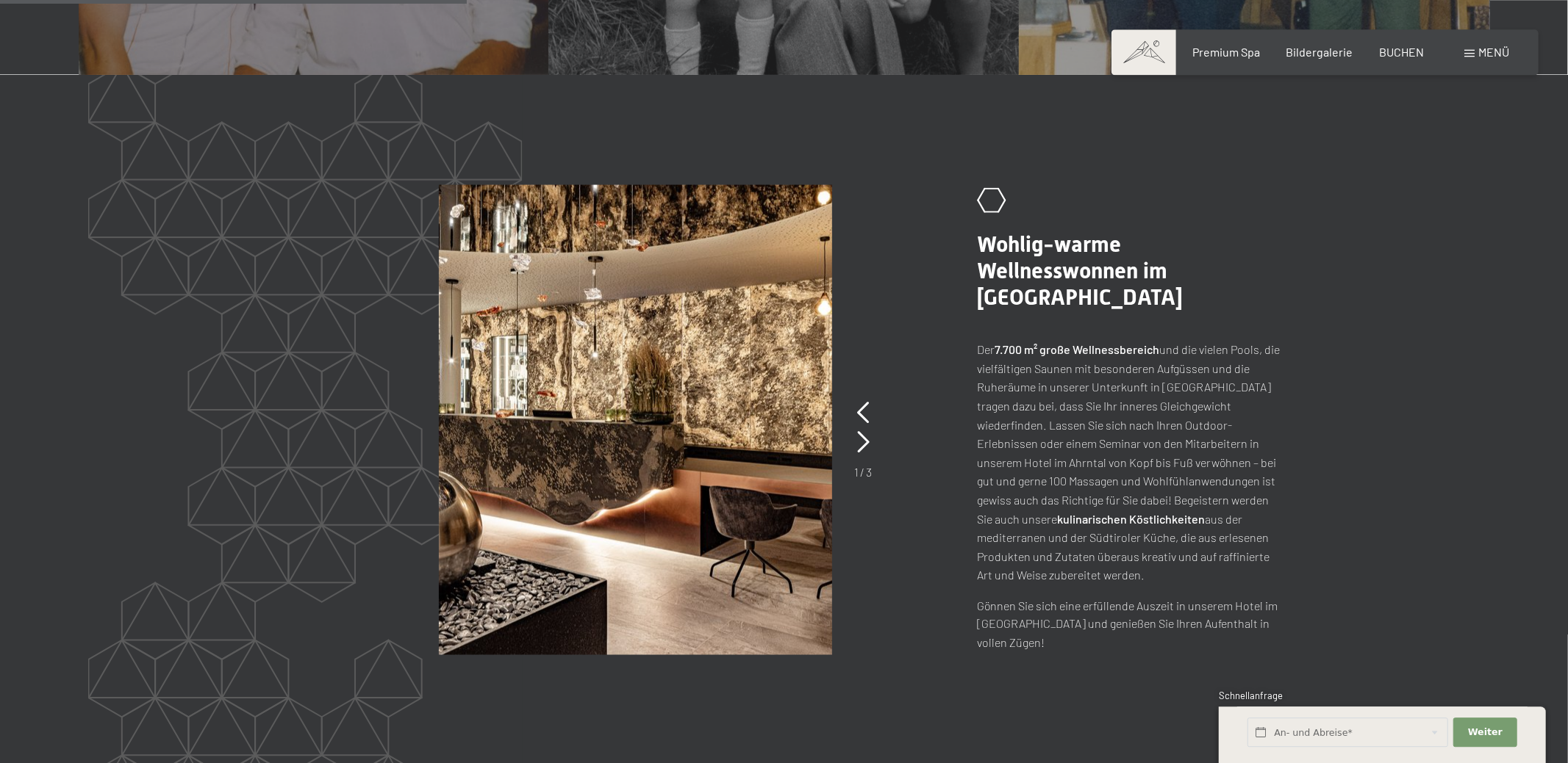
scroll to position [1851, 0]
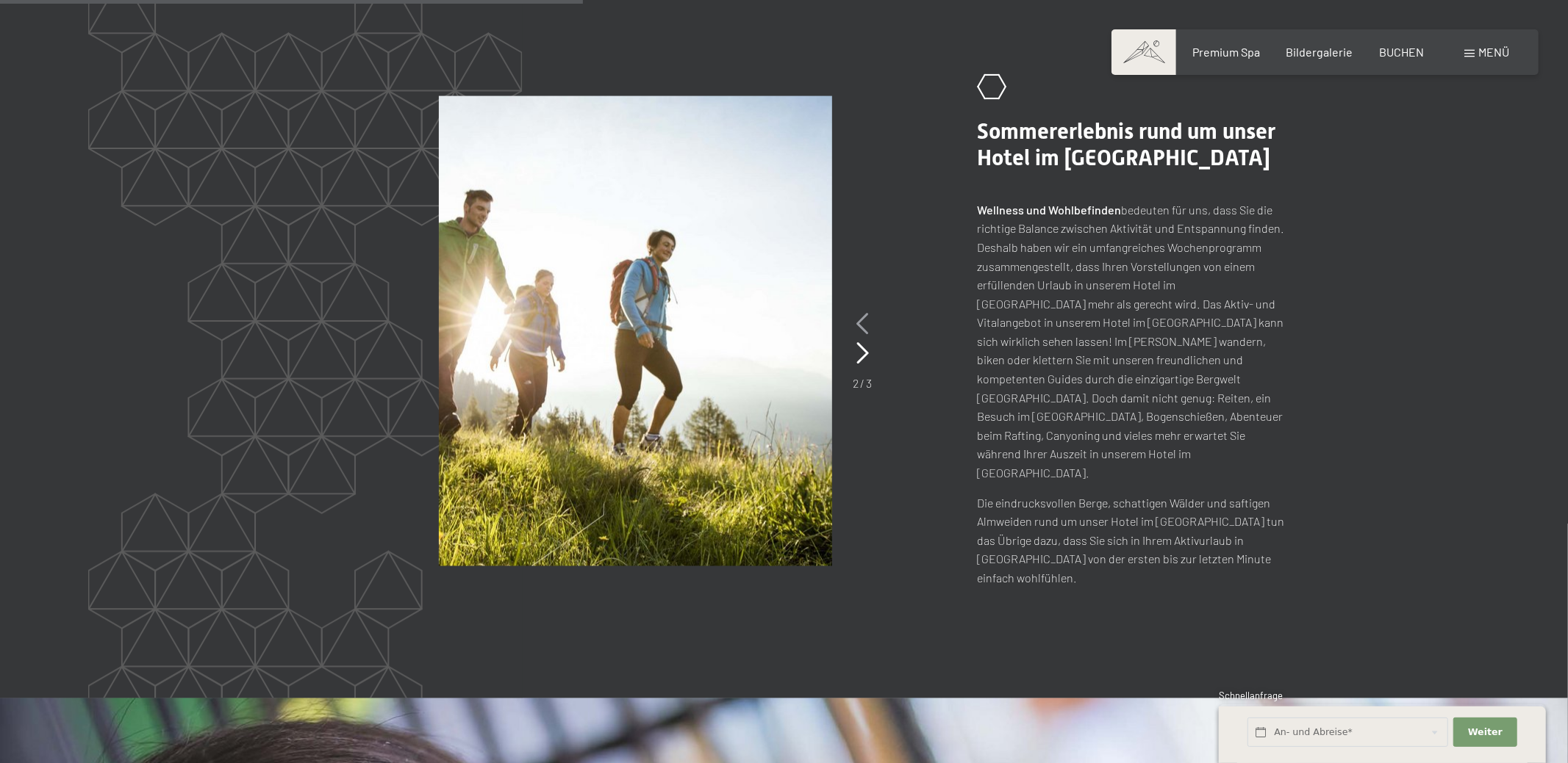
click at [859, 313] on icon at bounding box center [862, 324] width 13 height 22
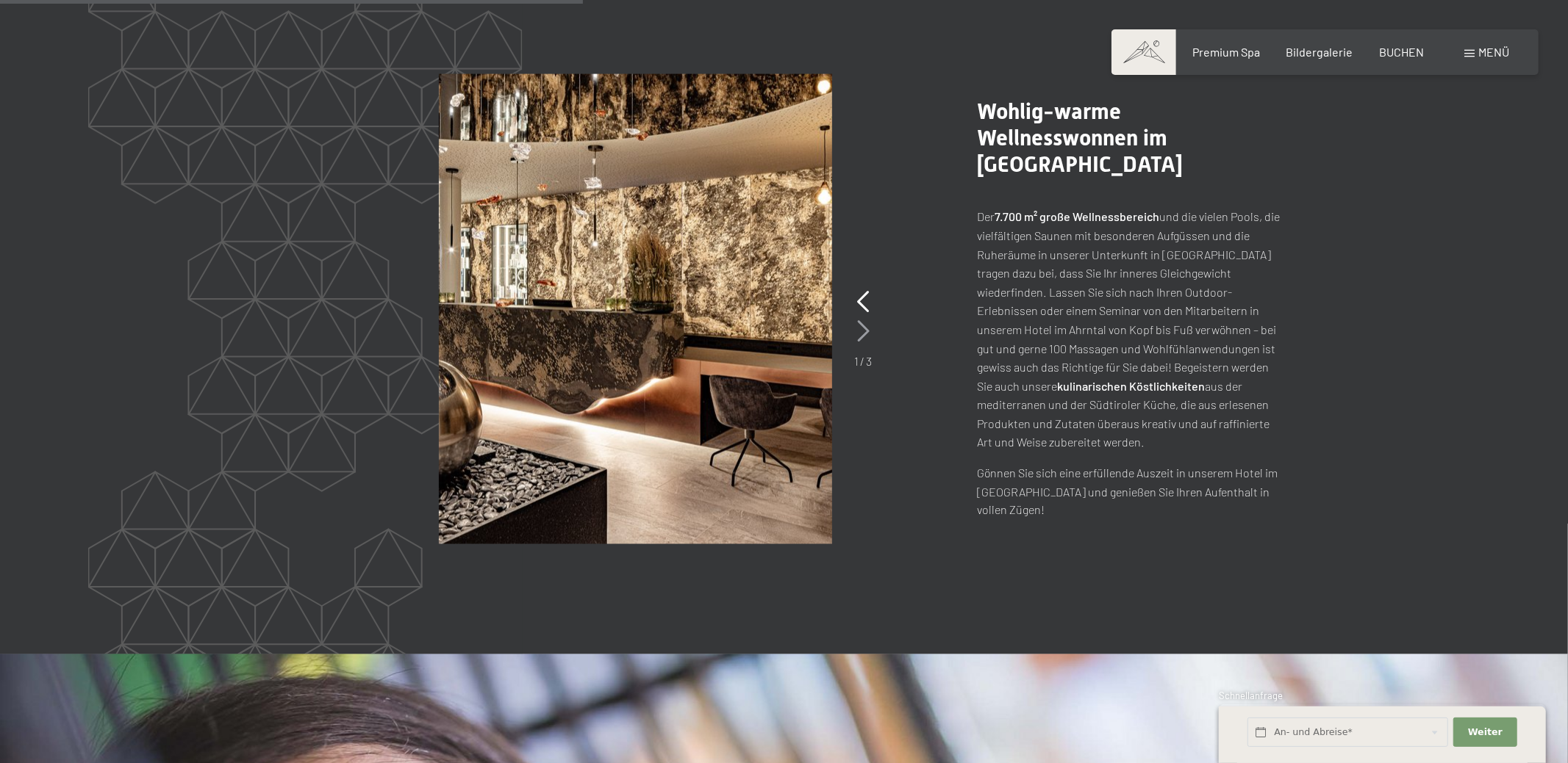
click at [862, 337] on icon at bounding box center [863, 331] width 13 height 22
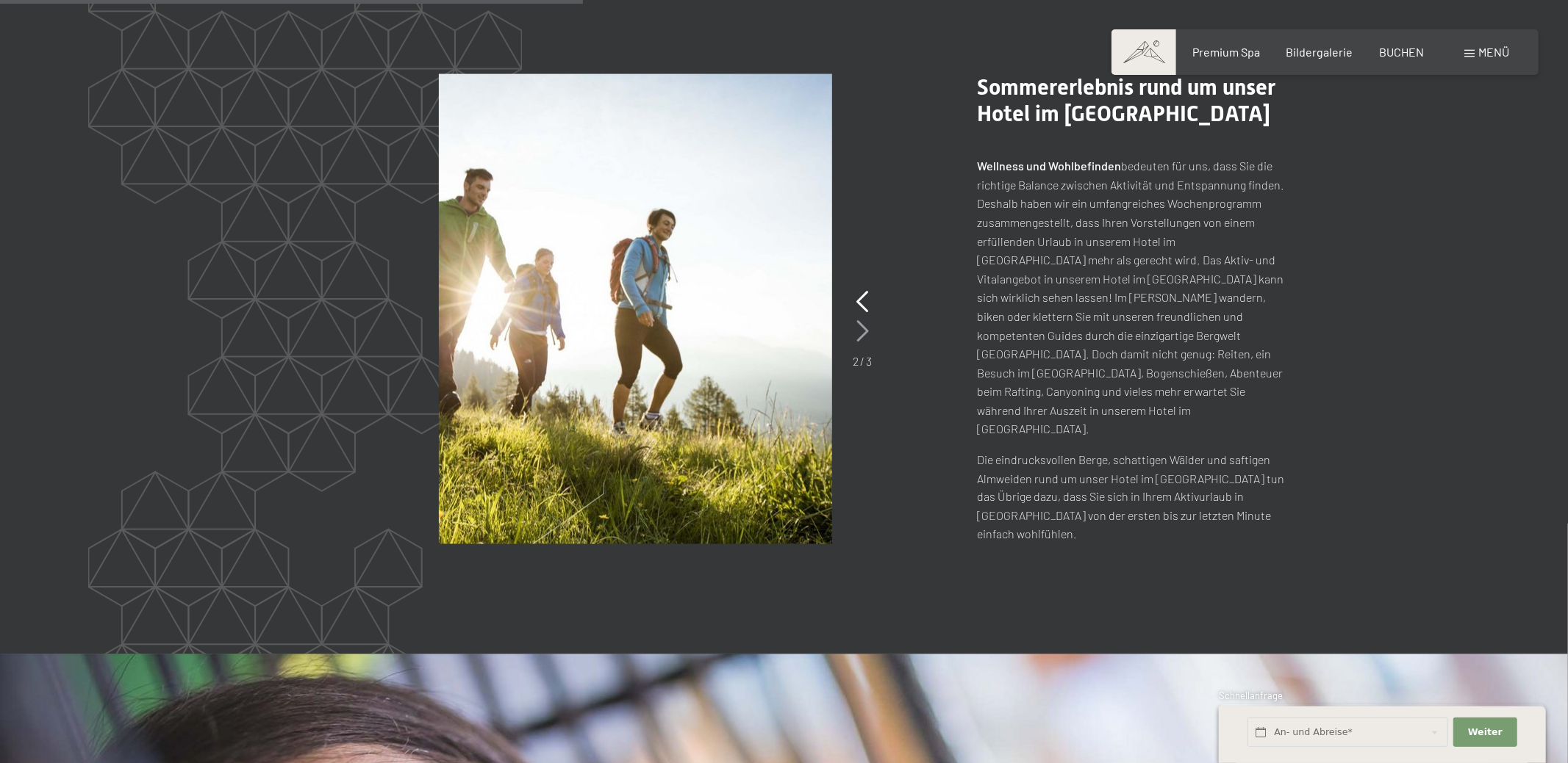
click at [862, 337] on icon at bounding box center [862, 331] width 13 height 22
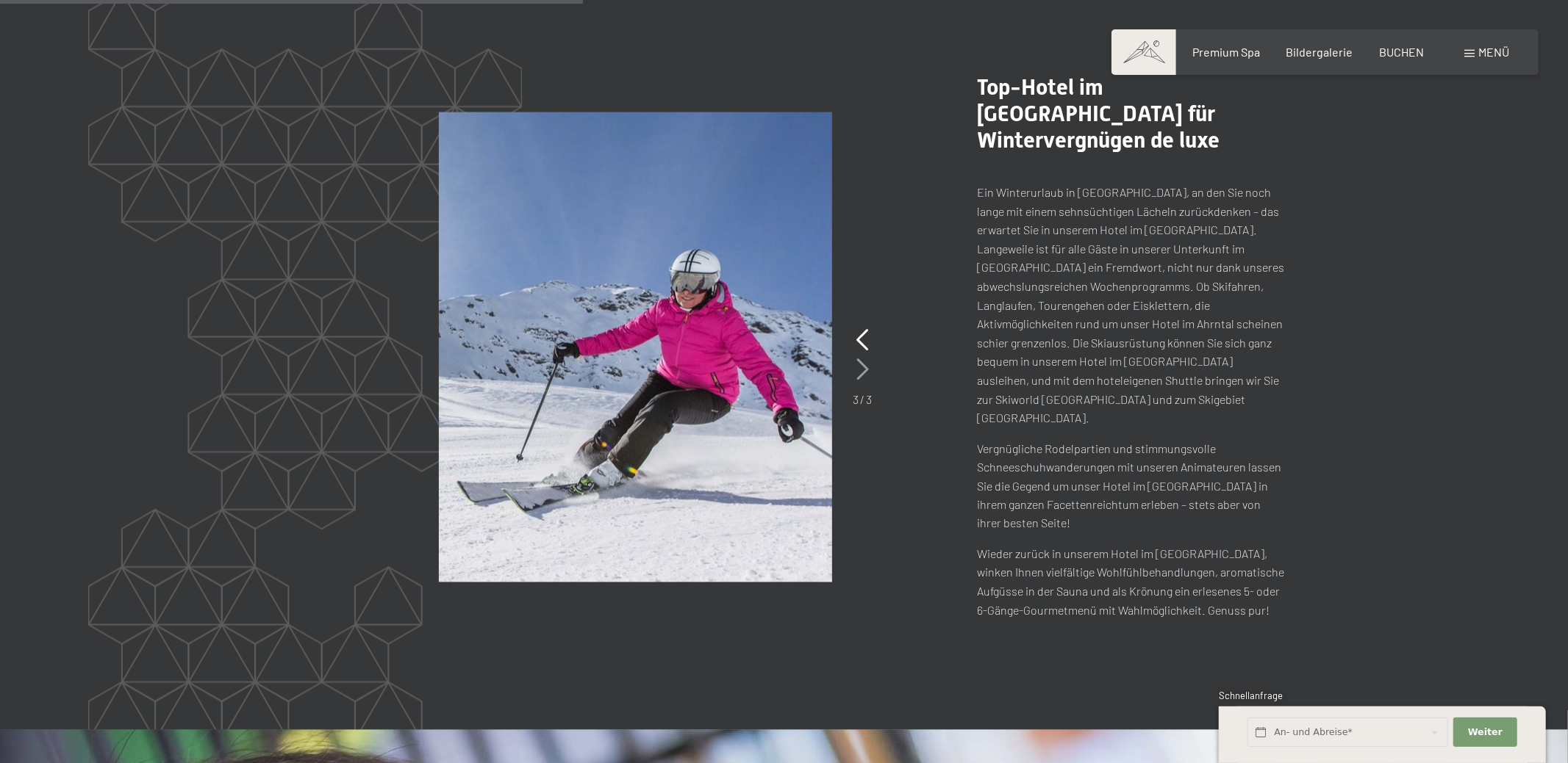
click at [862, 359] on icon at bounding box center [862, 370] width 13 height 22
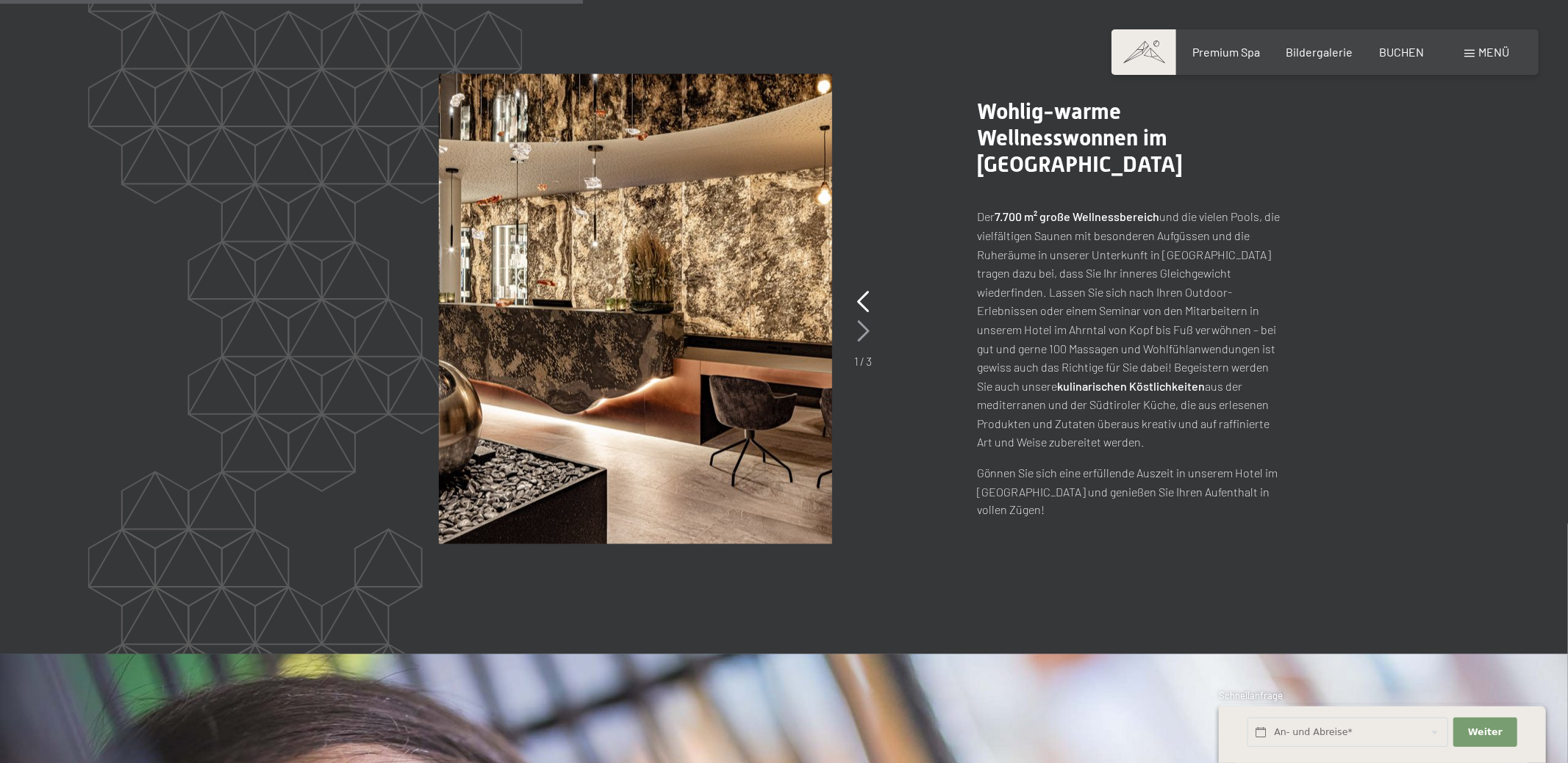
click at [862, 337] on icon at bounding box center [863, 331] width 13 height 22
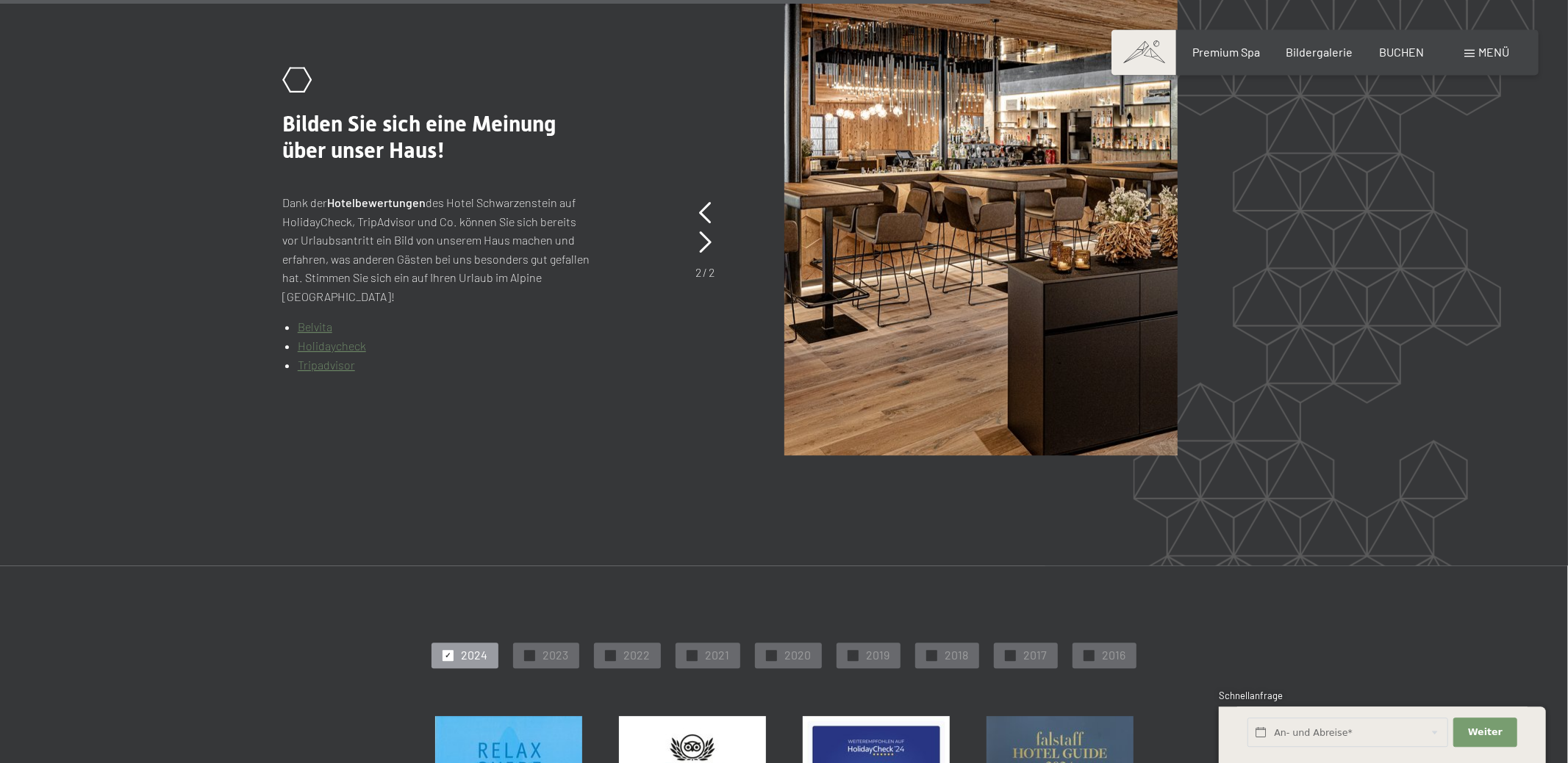
scroll to position [3317, 0]
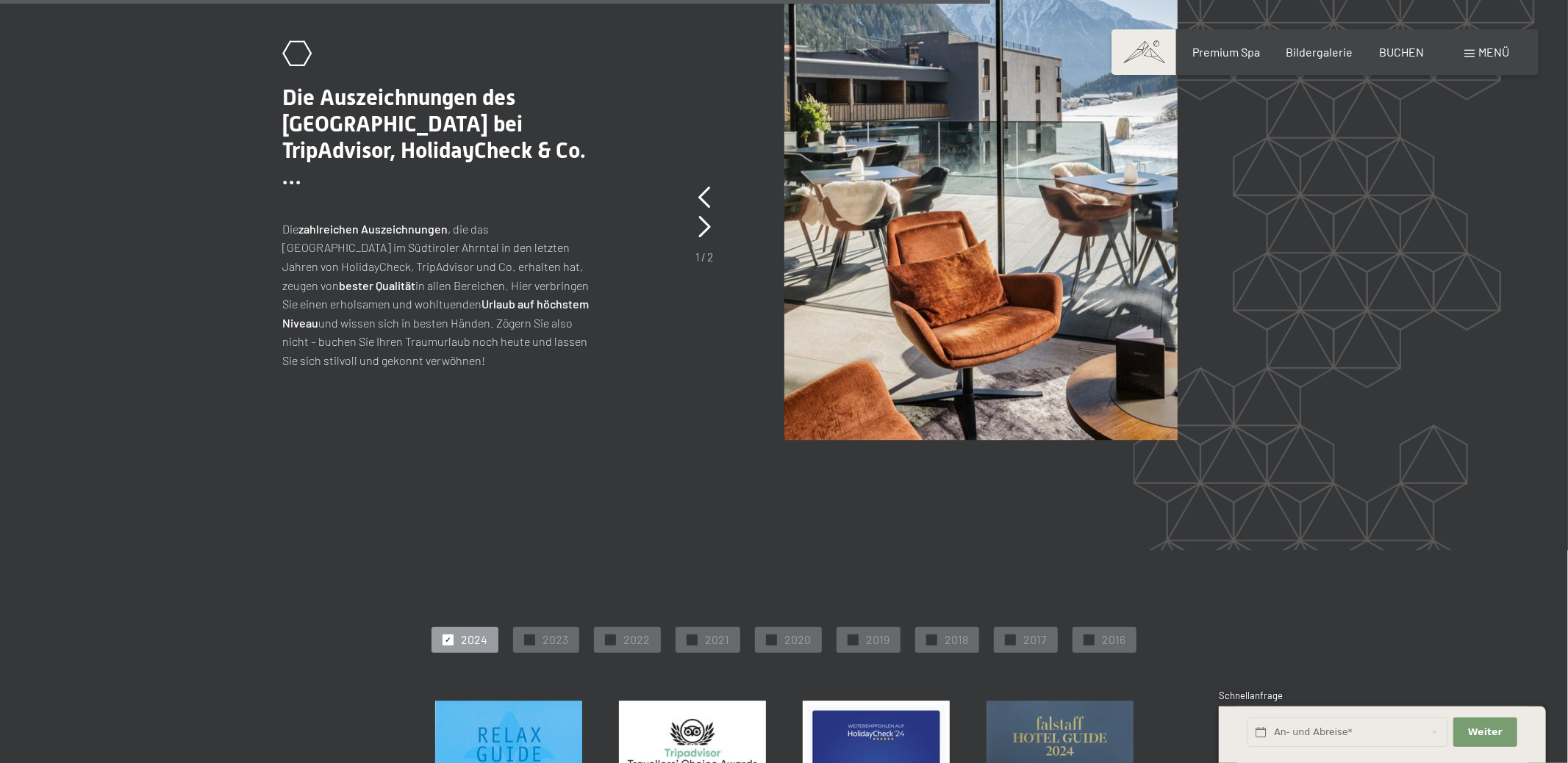
click at [698, 225] on div "1 / 2" at bounding box center [705, 224] width 18 height 83
click at [704, 225] on icon at bounding box center [704, 227] width 13 height 22
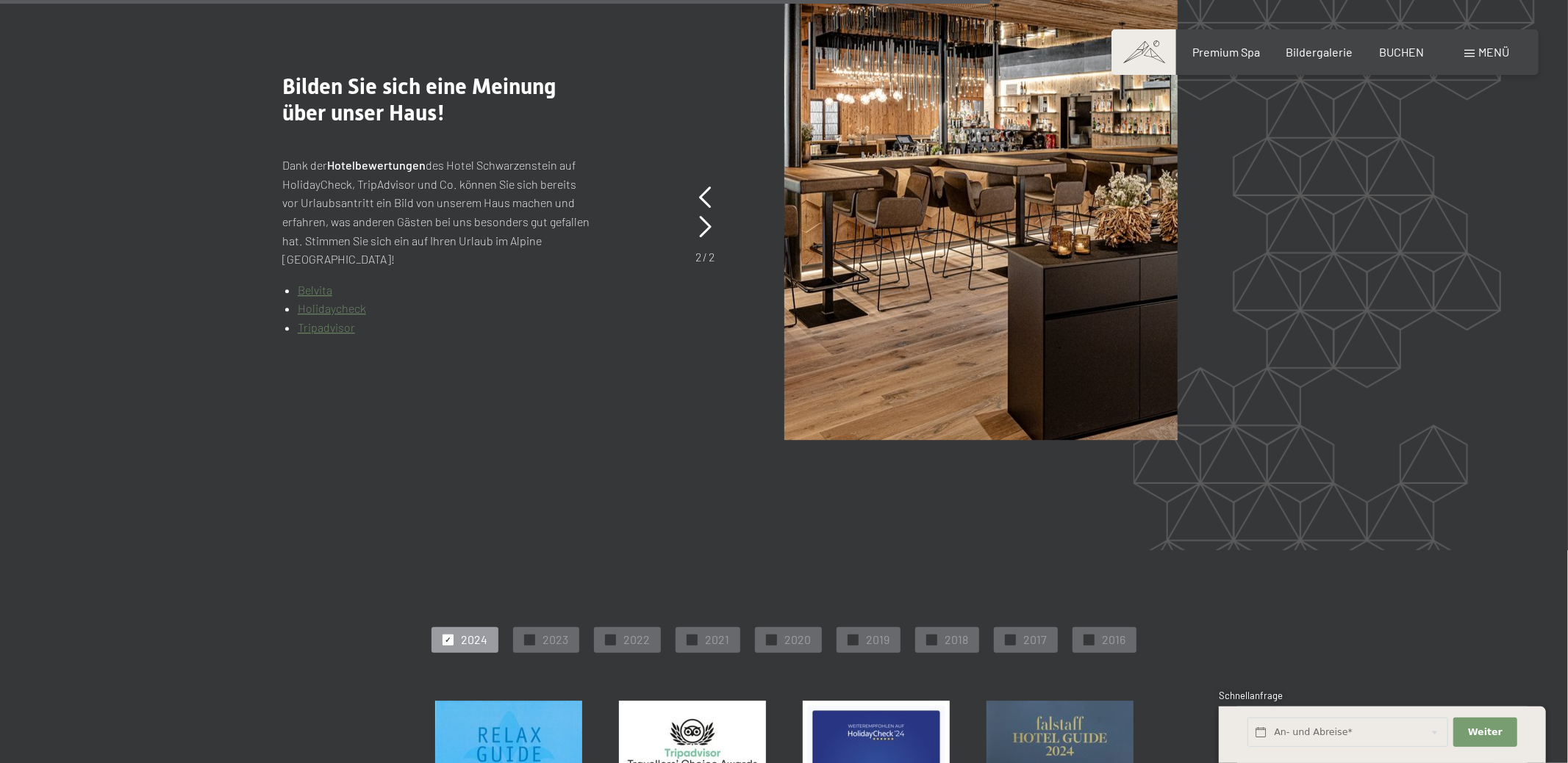
click at [320, 291] on link "Belvita" at bounding box center [314, 289] width 35 height 14
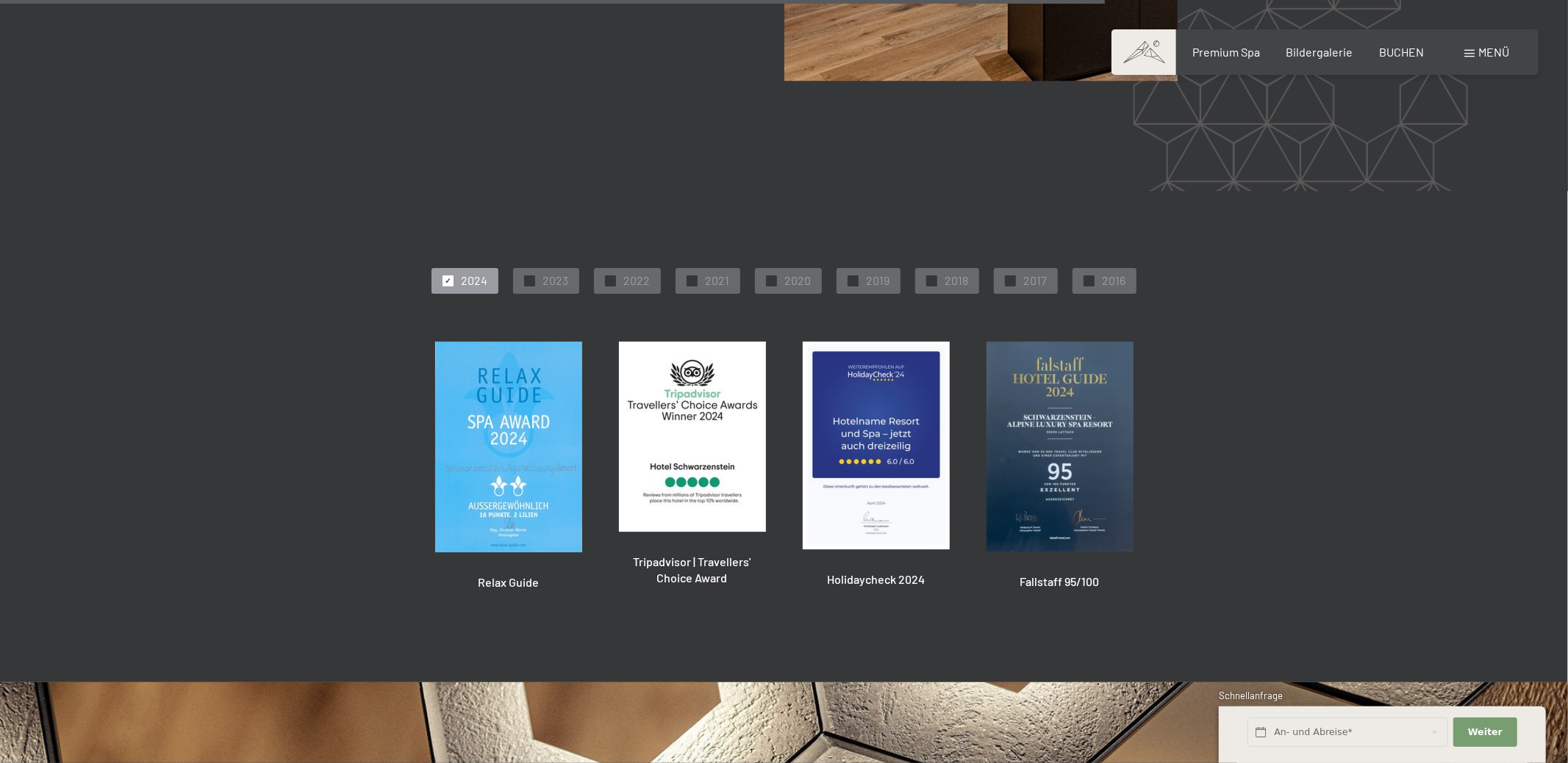
scroll to position [3703, 0]
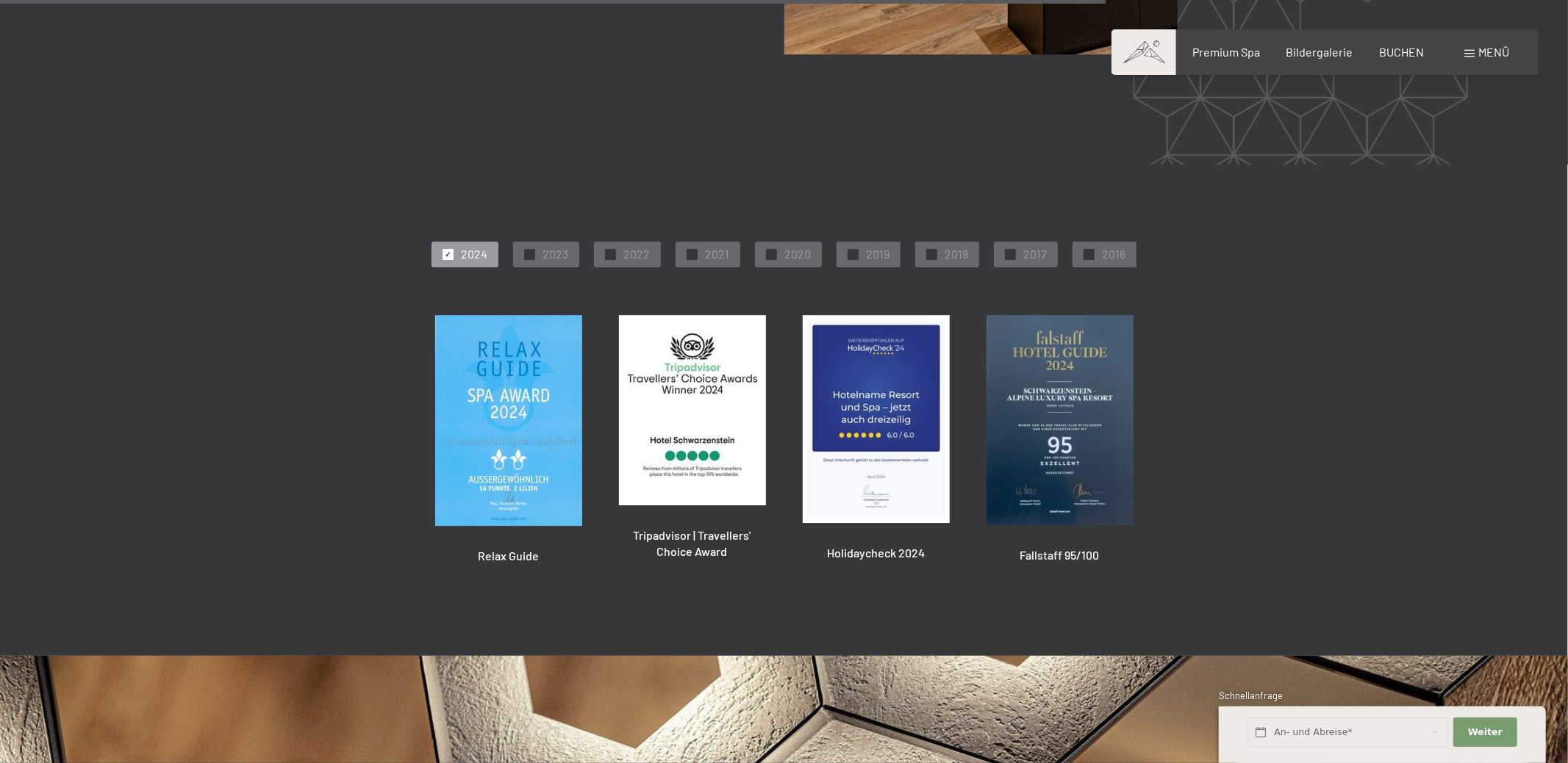
click at [1084, 404] on img at bounding box center [1059, 420] width 147 height 210
click at [1059, 556] on span "Fallstaff 95/100" at bounding box center [1060, 555] width 80 height 14
click at [1061, 474] on img at bounding box center [1059, 420] width 147 height 210
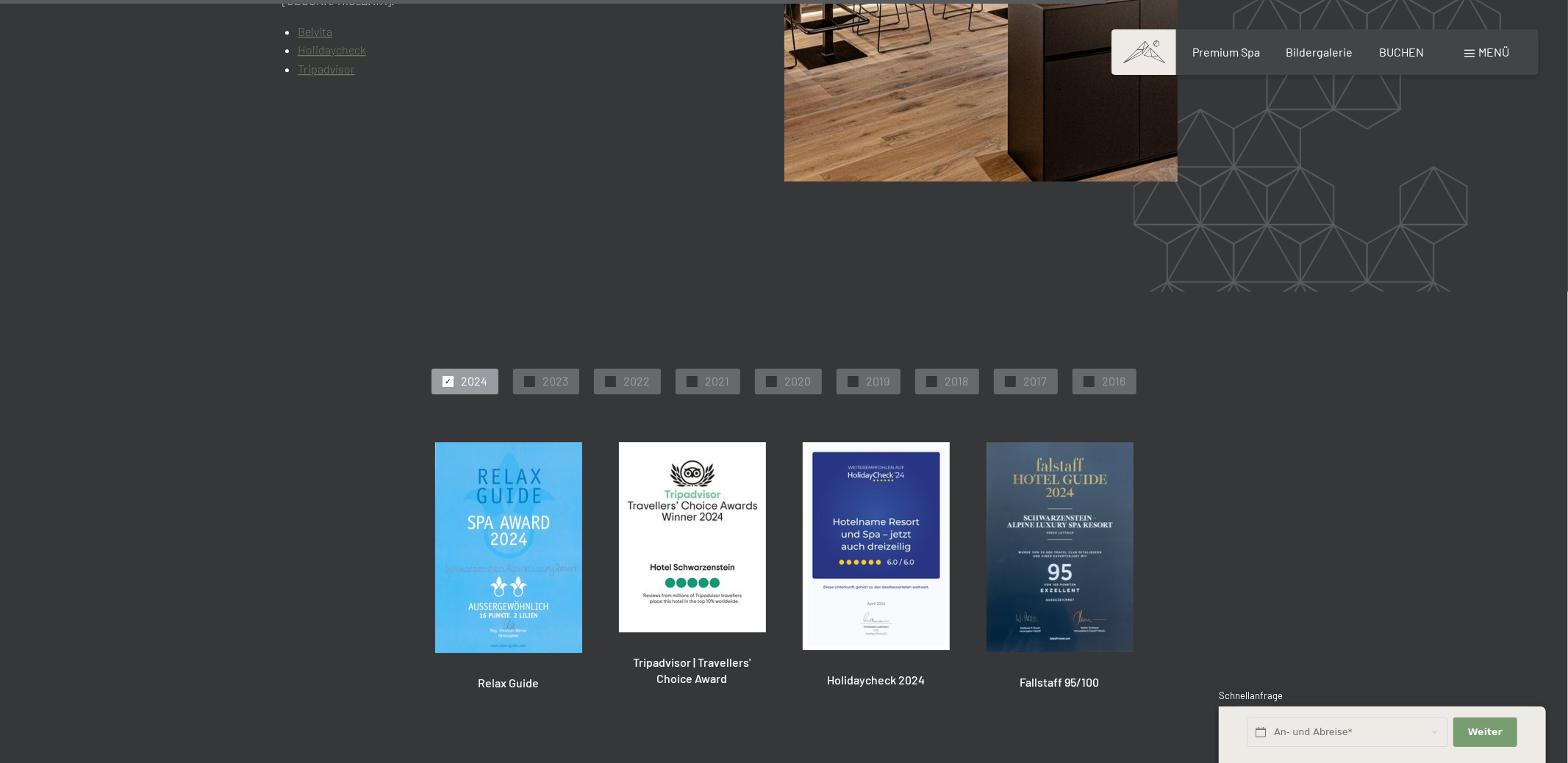
scroll to position [3394, 0]
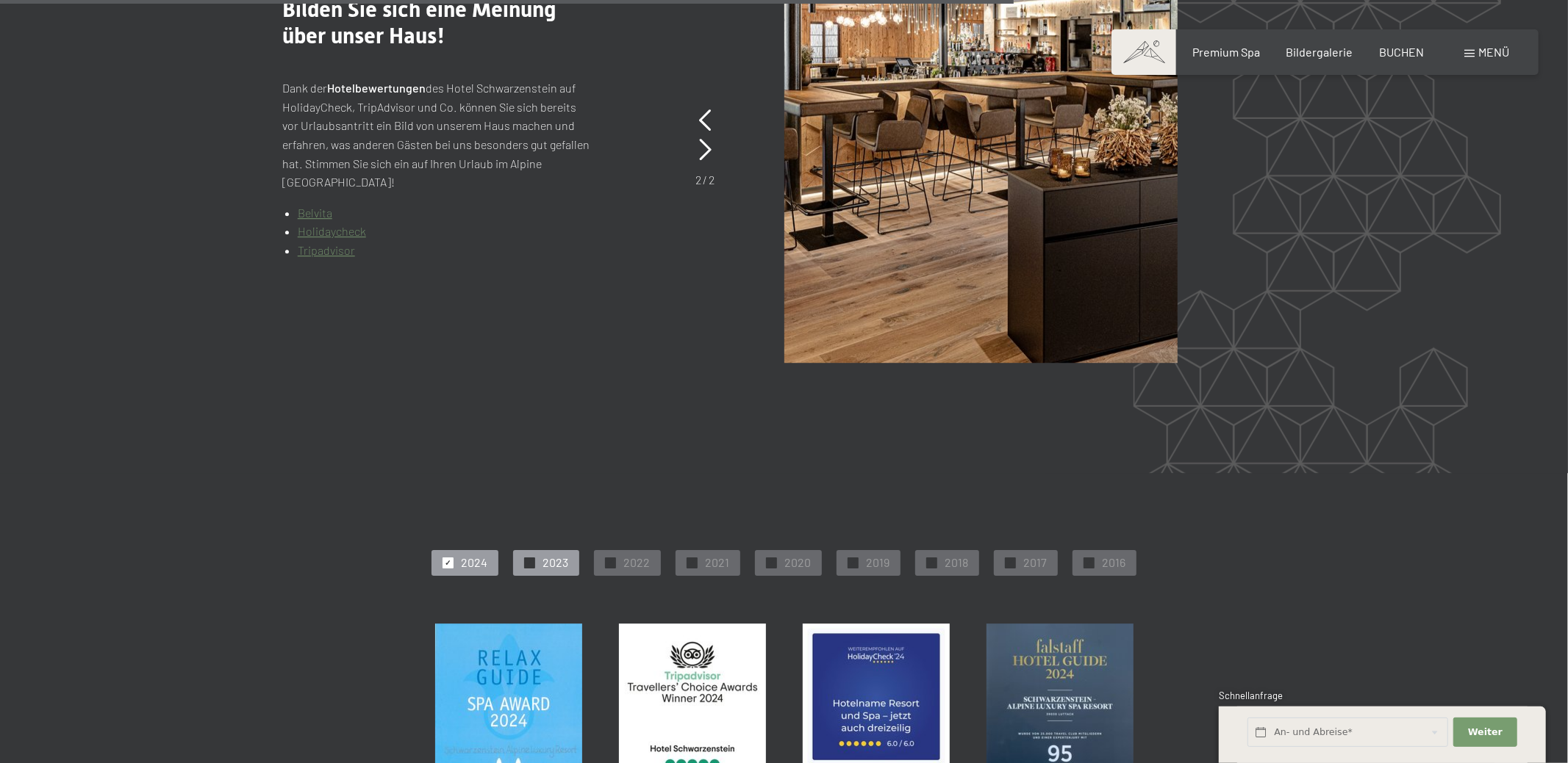
click at [558, 567] on span "2023" at bounding box center [555, 563] width 26 height 16
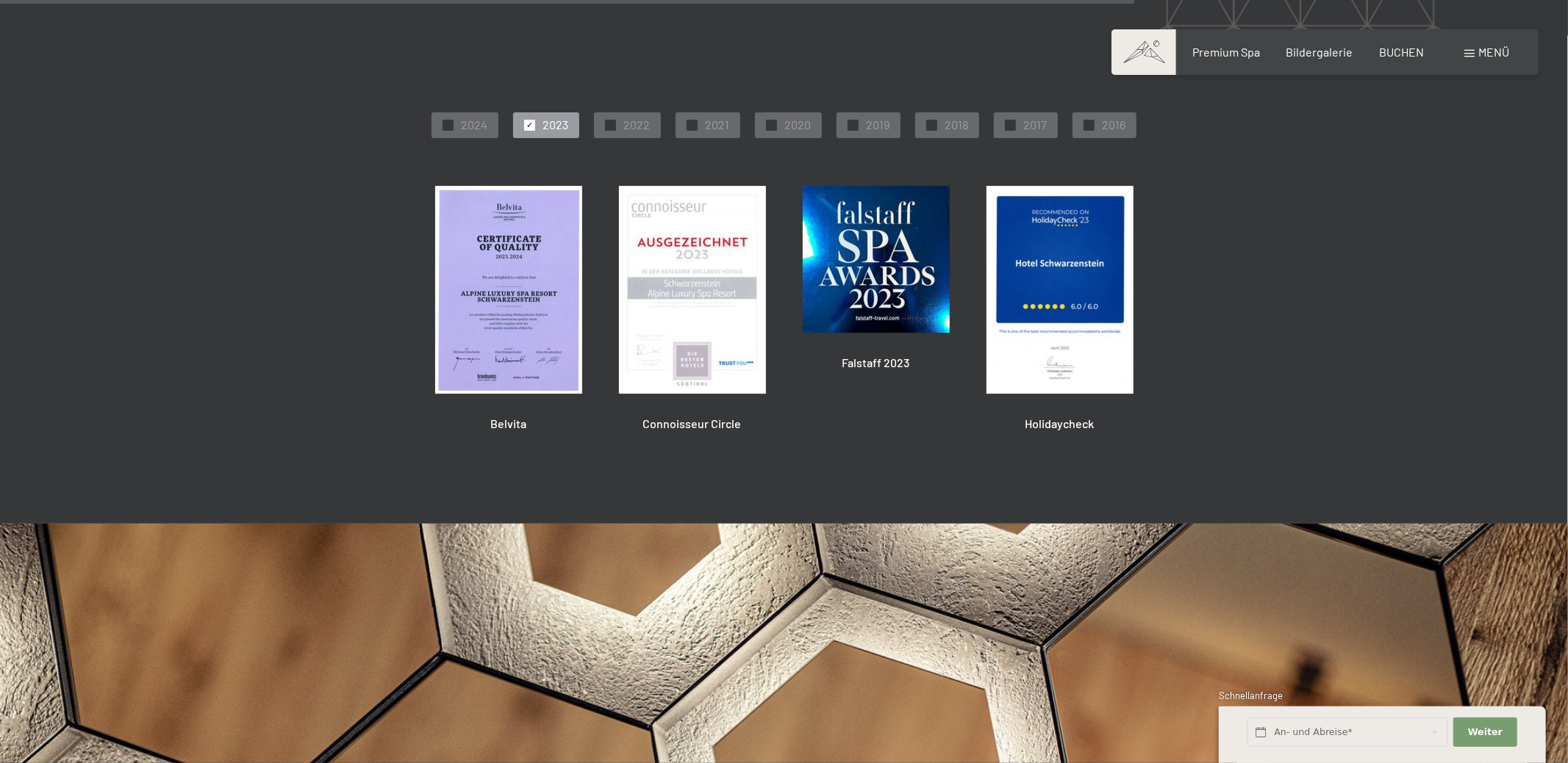
scroll to position [3839, 0]
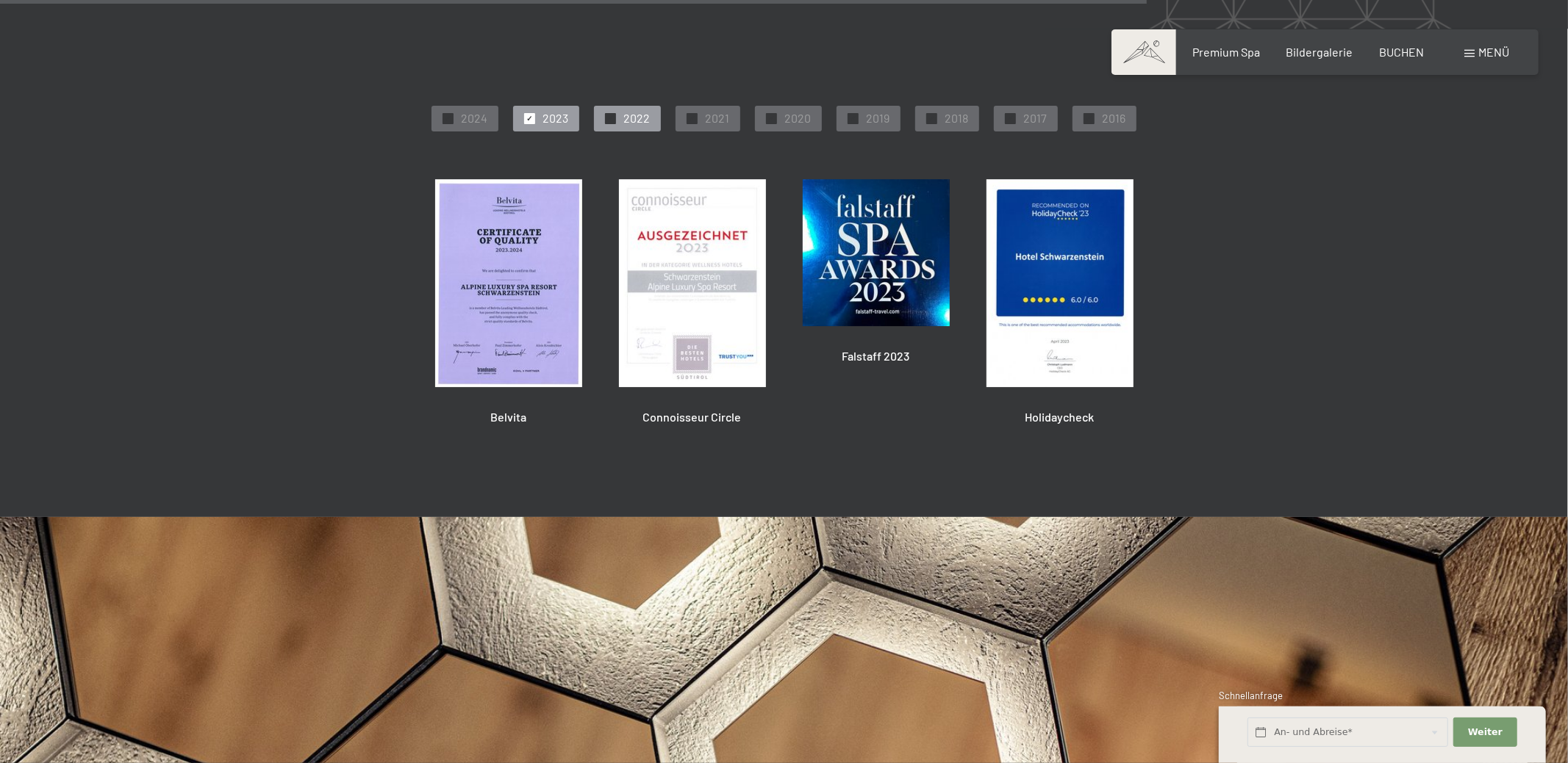
click at [610, 110] on div "✓ 2022" at bounding box center [627, 118] width 67 height 25
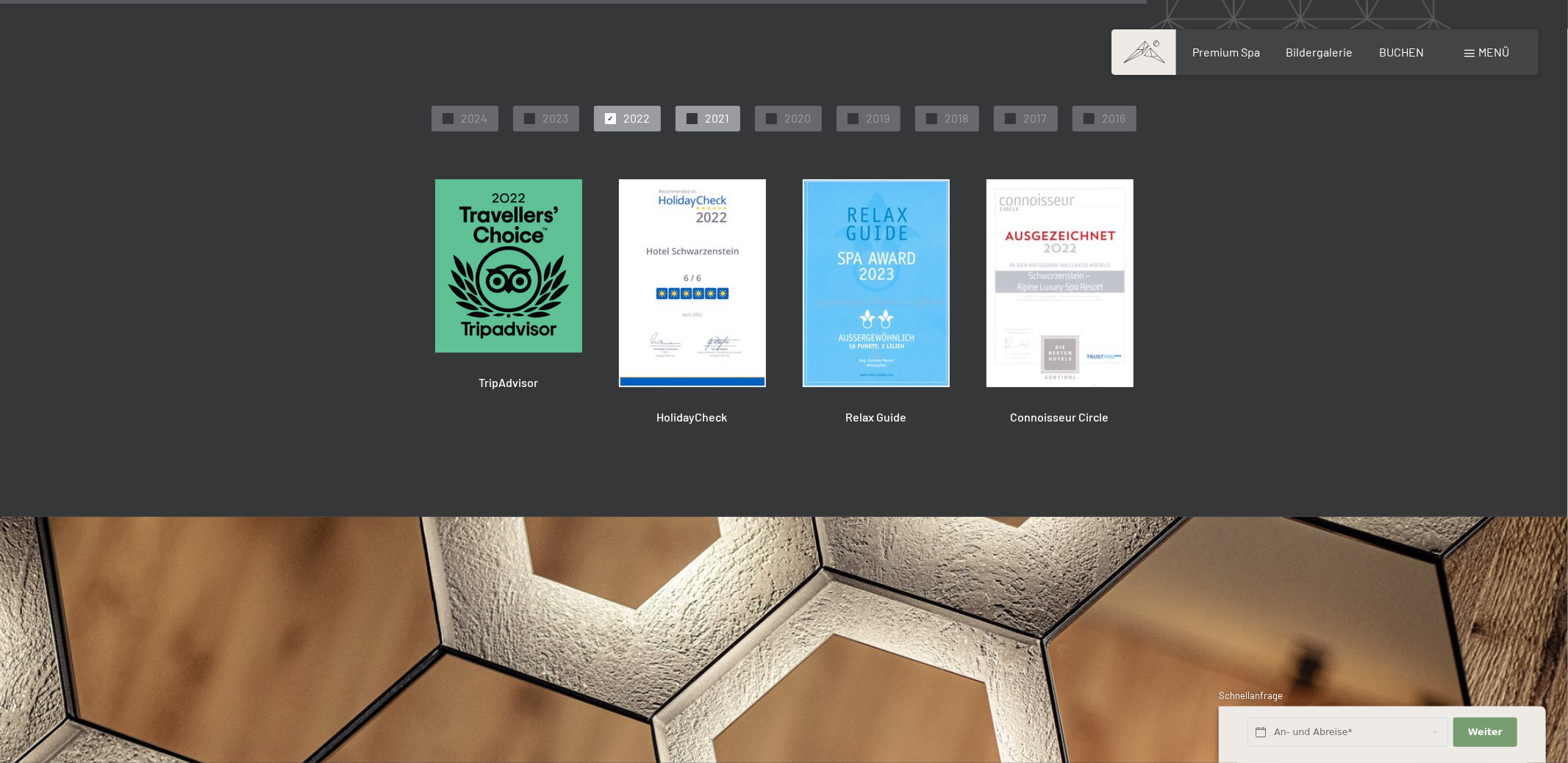
click at [701, 116] on div "✓ 2021" at bounding box center [708, 118] width 65 height 25
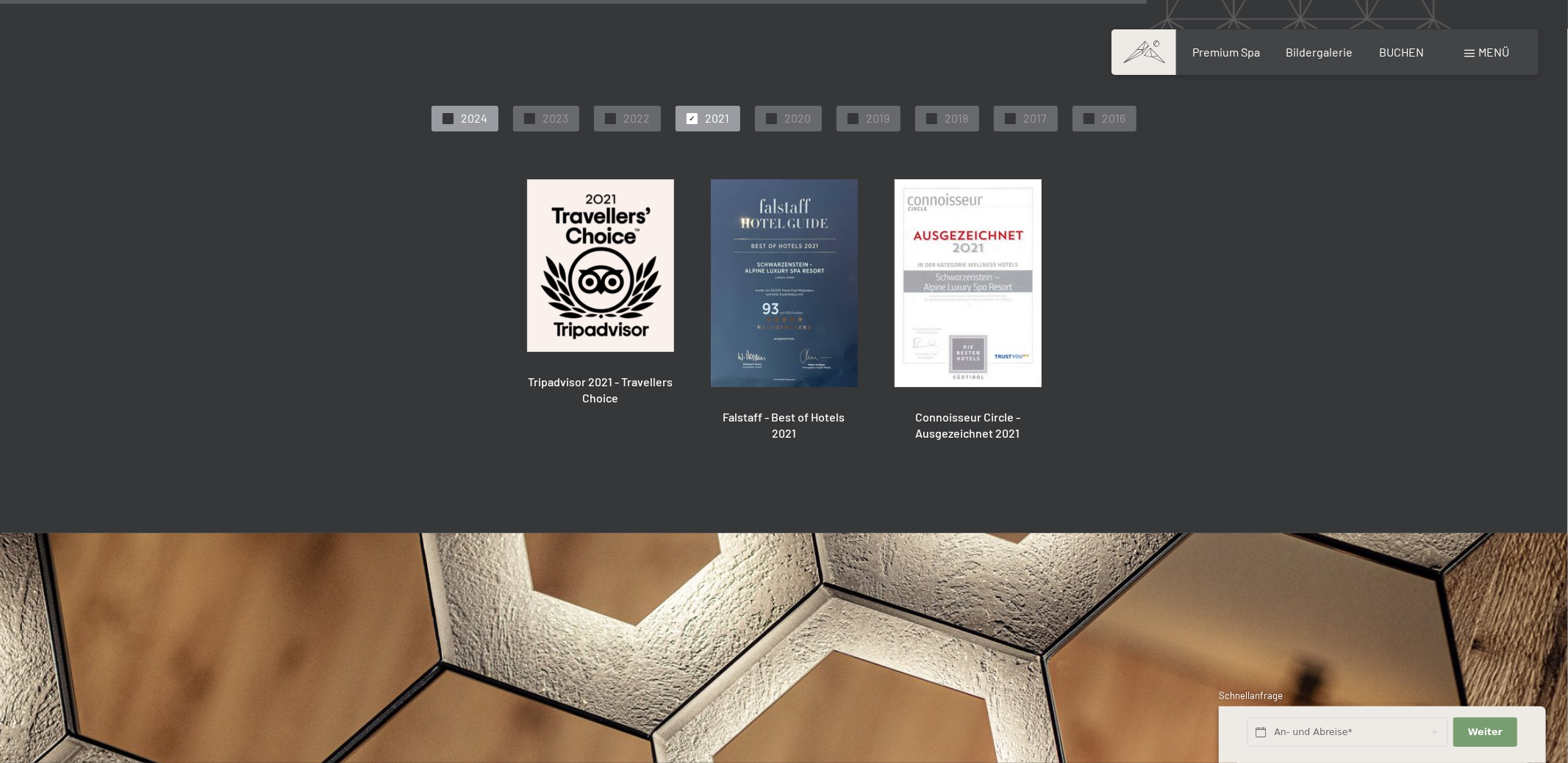
click at [465, 122] on span "2024" at bounding box center [474, 118] width 27 height 16
